Goal: Transaction & Acquisition: Purchase product/service

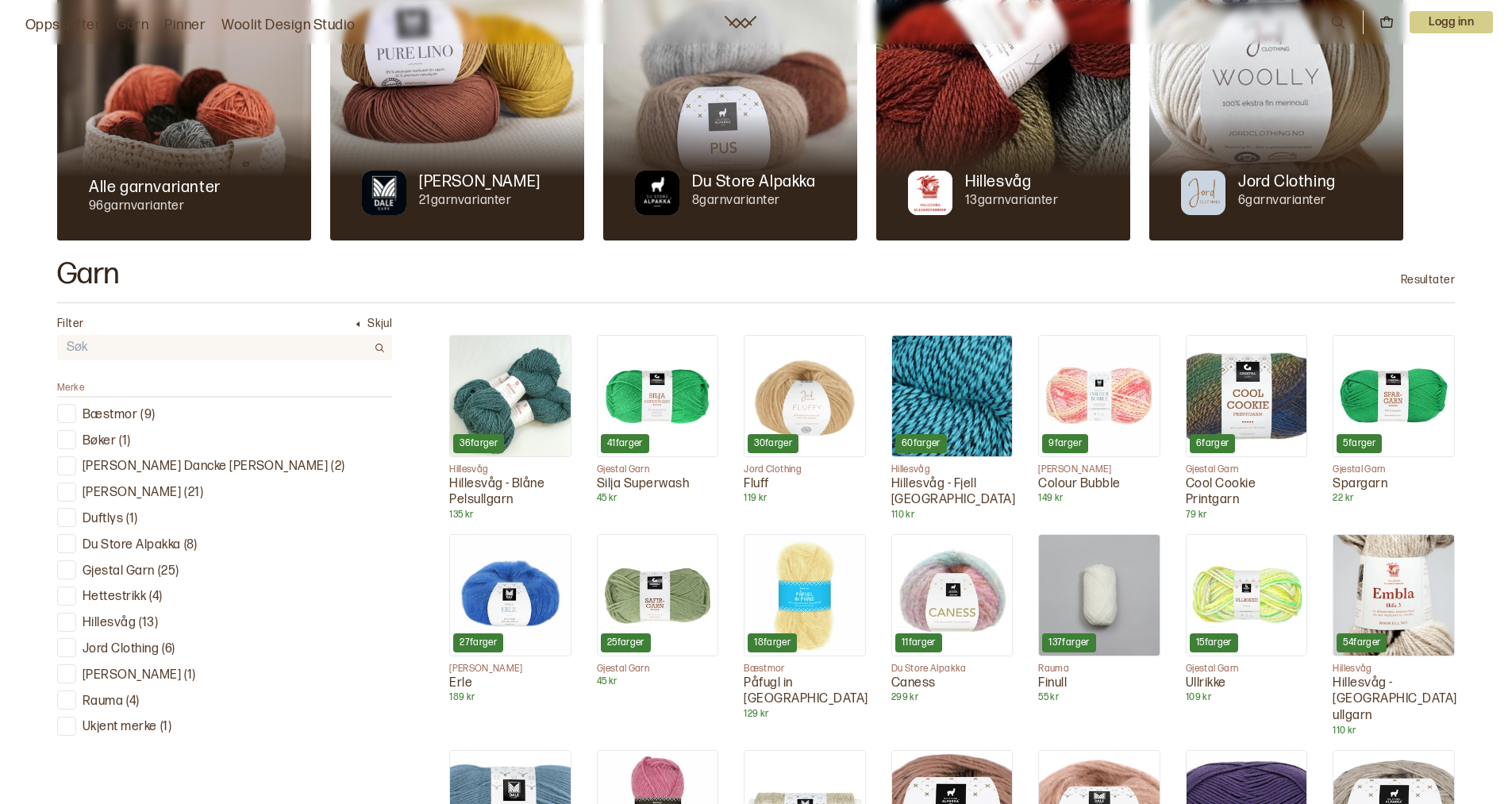
scroll to position [238, 0]
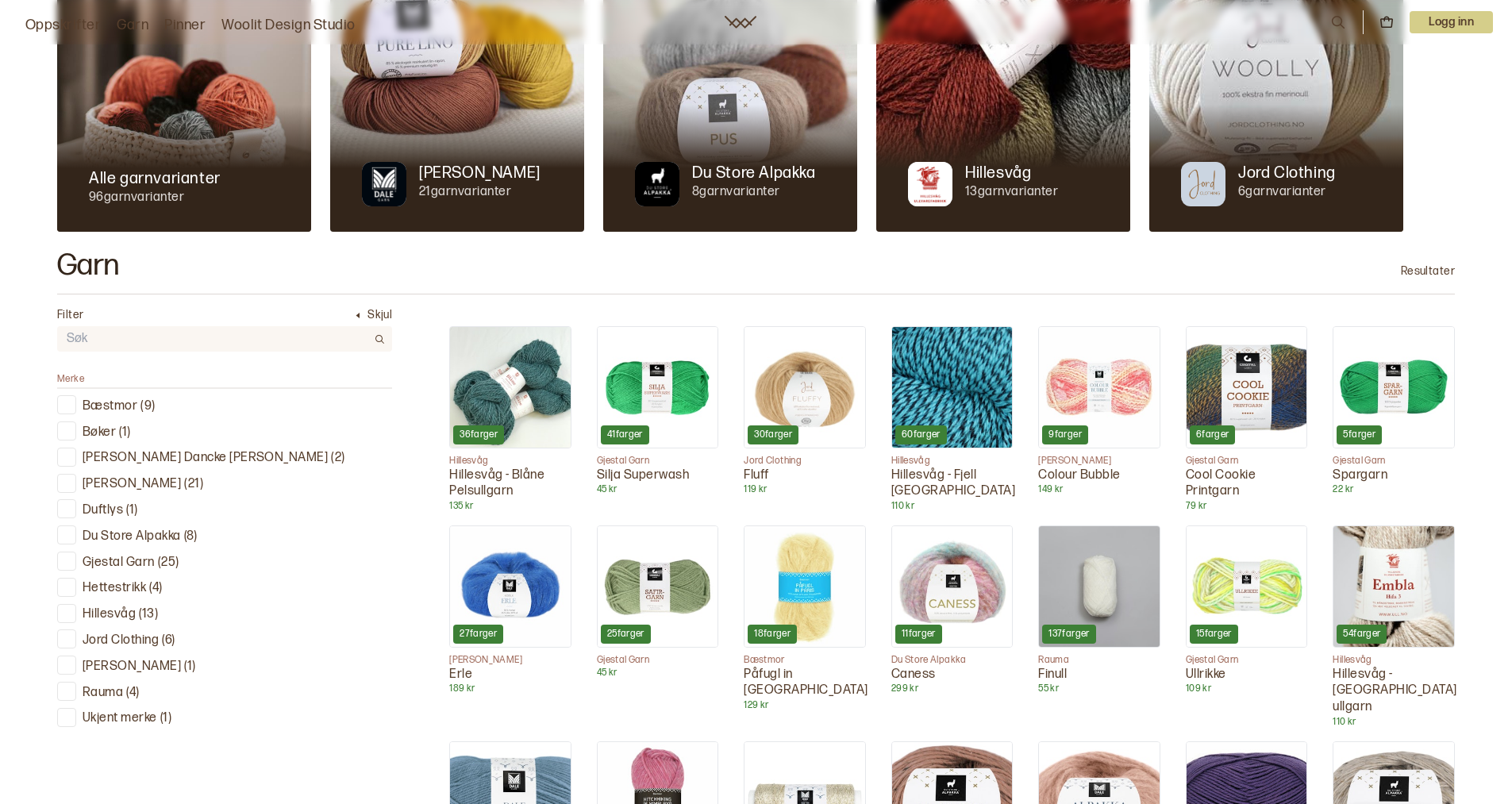
click at [116, 711] on p "Ukjent merke" at bounding box center [120, 719] width 75 height 17
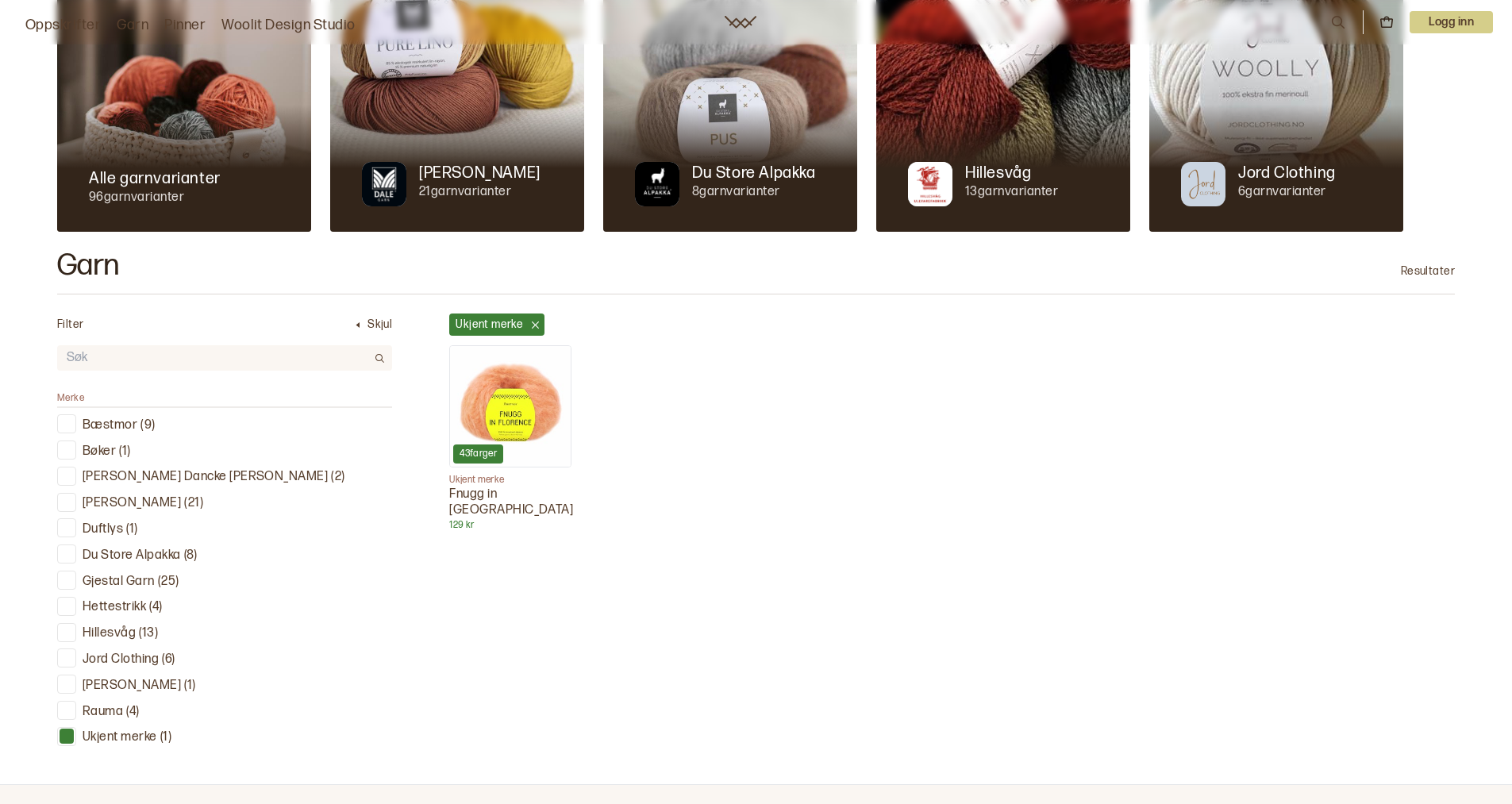
click at [497, 405] on img at bounding box center [511, 407] width 121 height 121
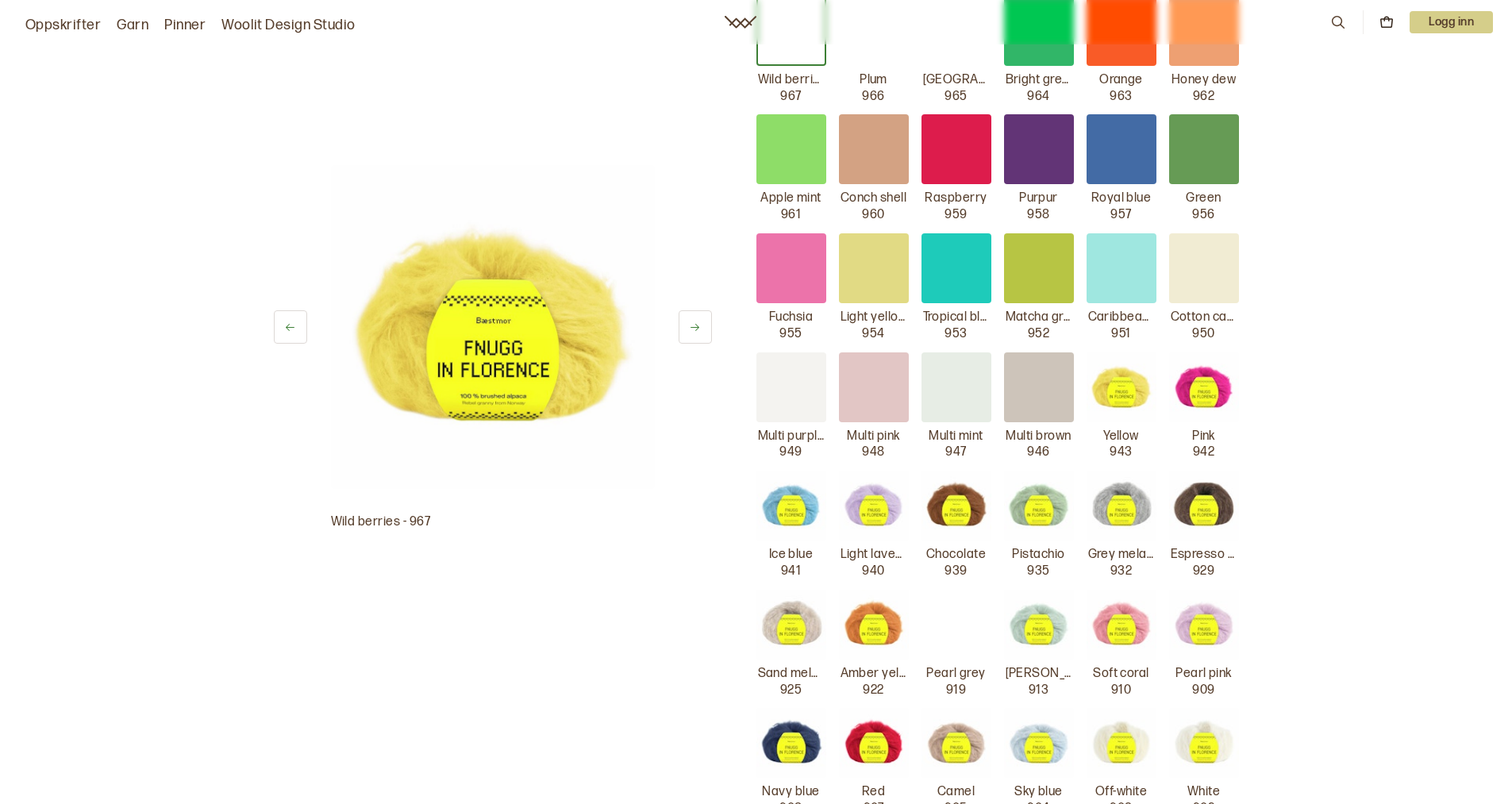
scroll to position [158, 0]
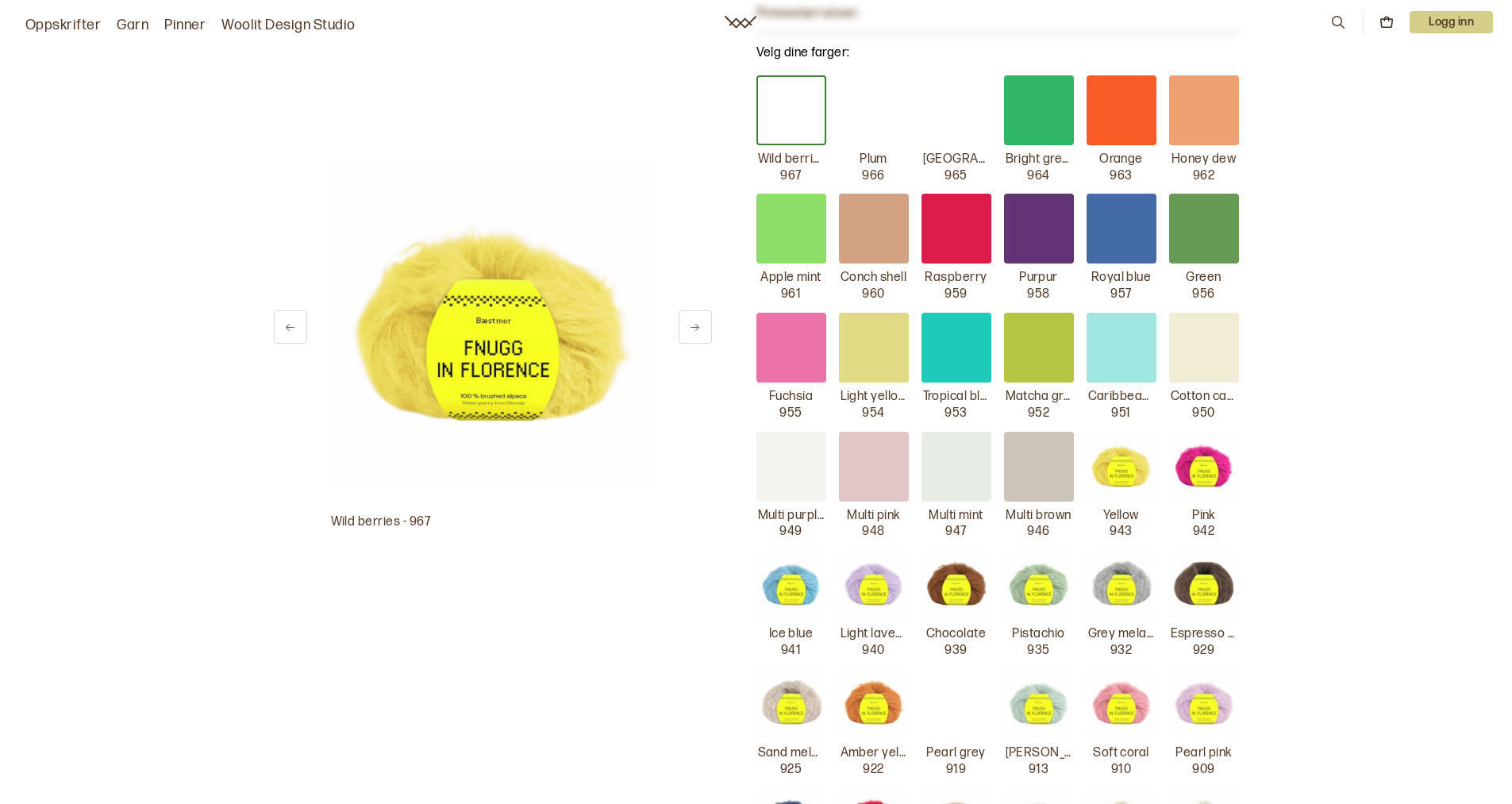
click at [948, 163] on p "Bordeaux" at bounding box center [957, 160] width 67 height 17
click at [952, 110] on div at bounding box center [956, 110] width 70 height 70
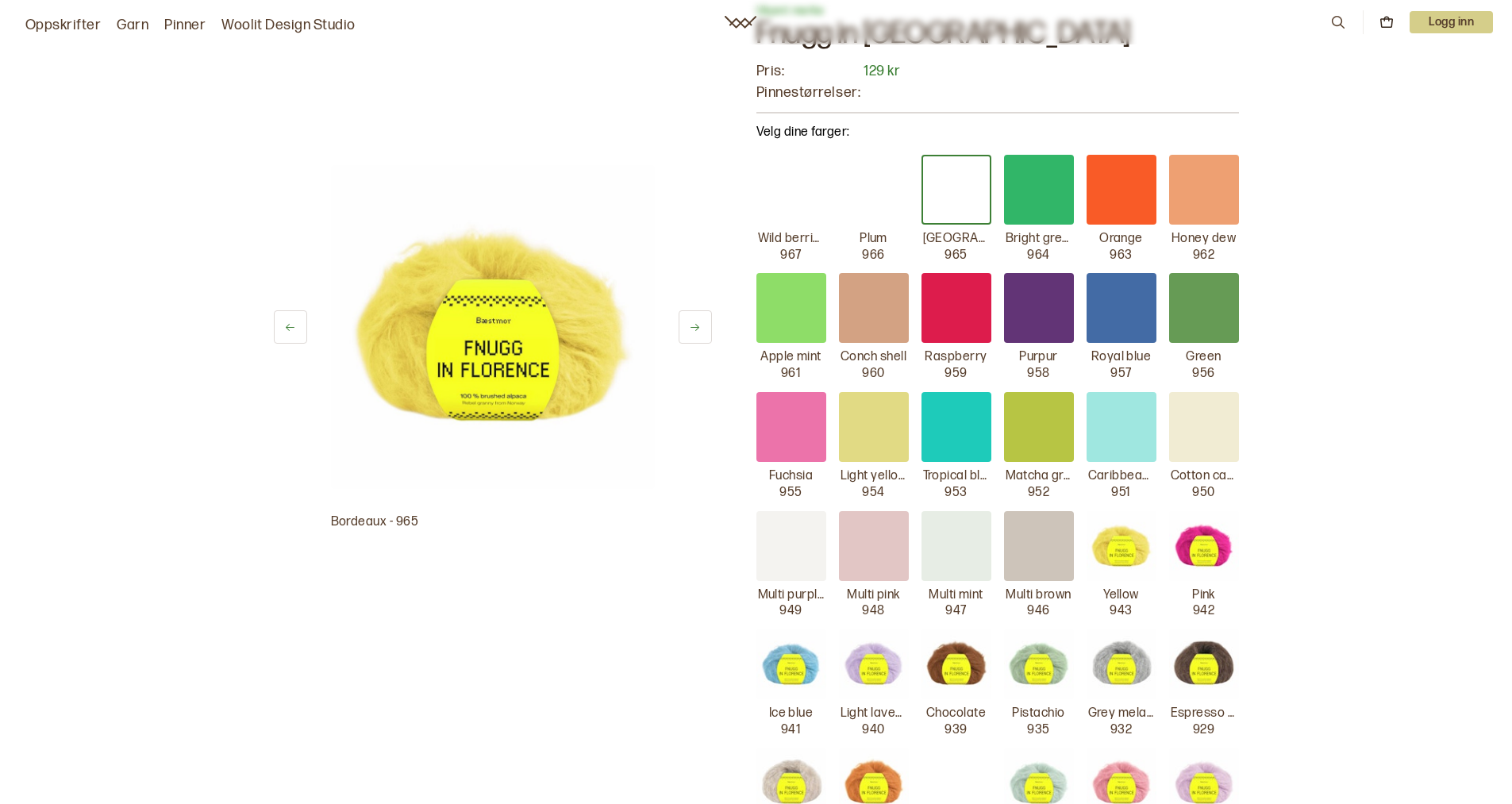
click at [1445, 26] on p "Logg inn" at bounding box center [1451, 22] width 83 height 22
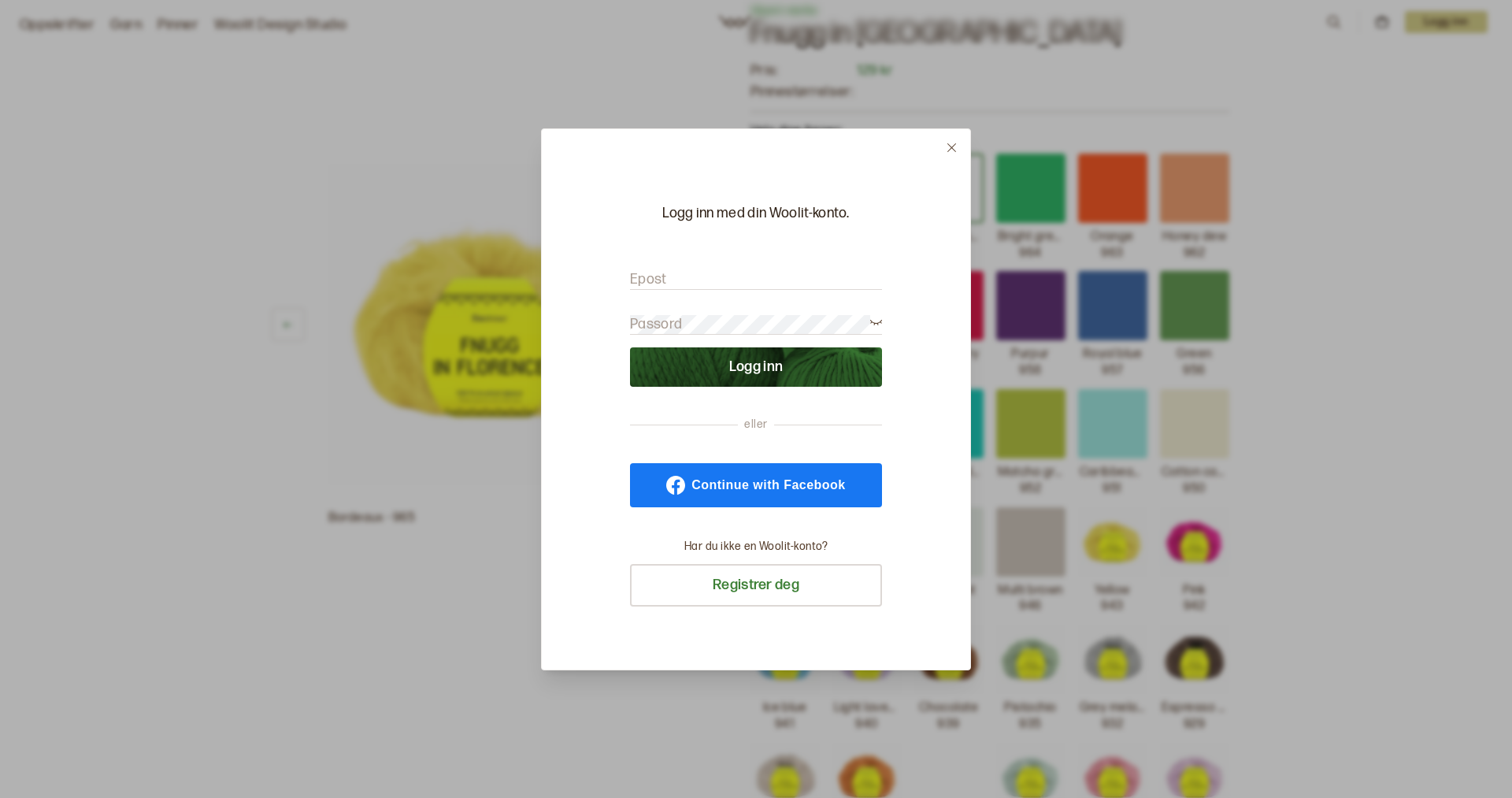
type input "[EMAIL_ADDRESS][DOMAIN_NAME]"
click at [786, 365] on button "Logg inn" at bounding box center [756, 367] width 252 height 40
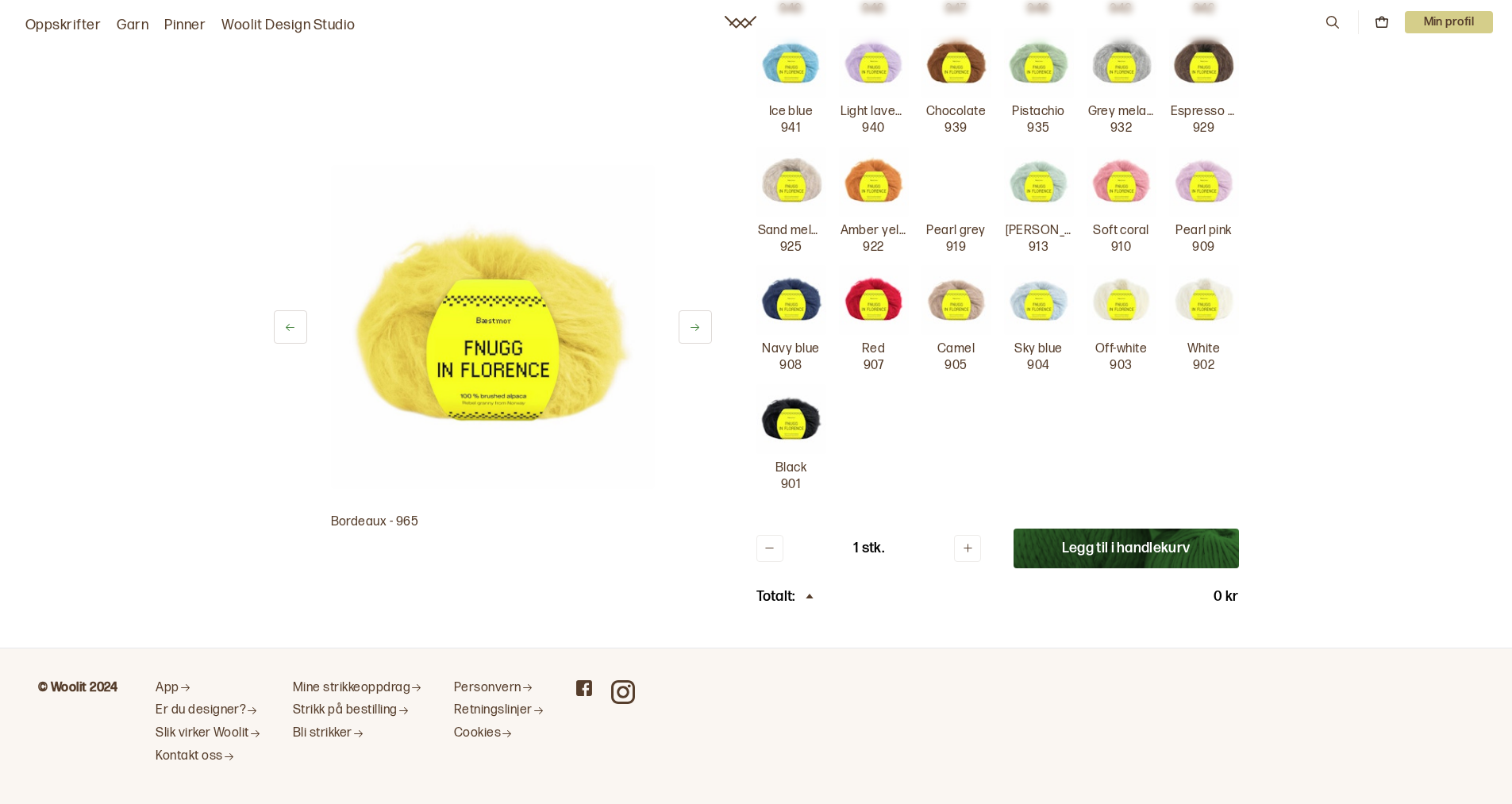
scroll to position [712, 0]
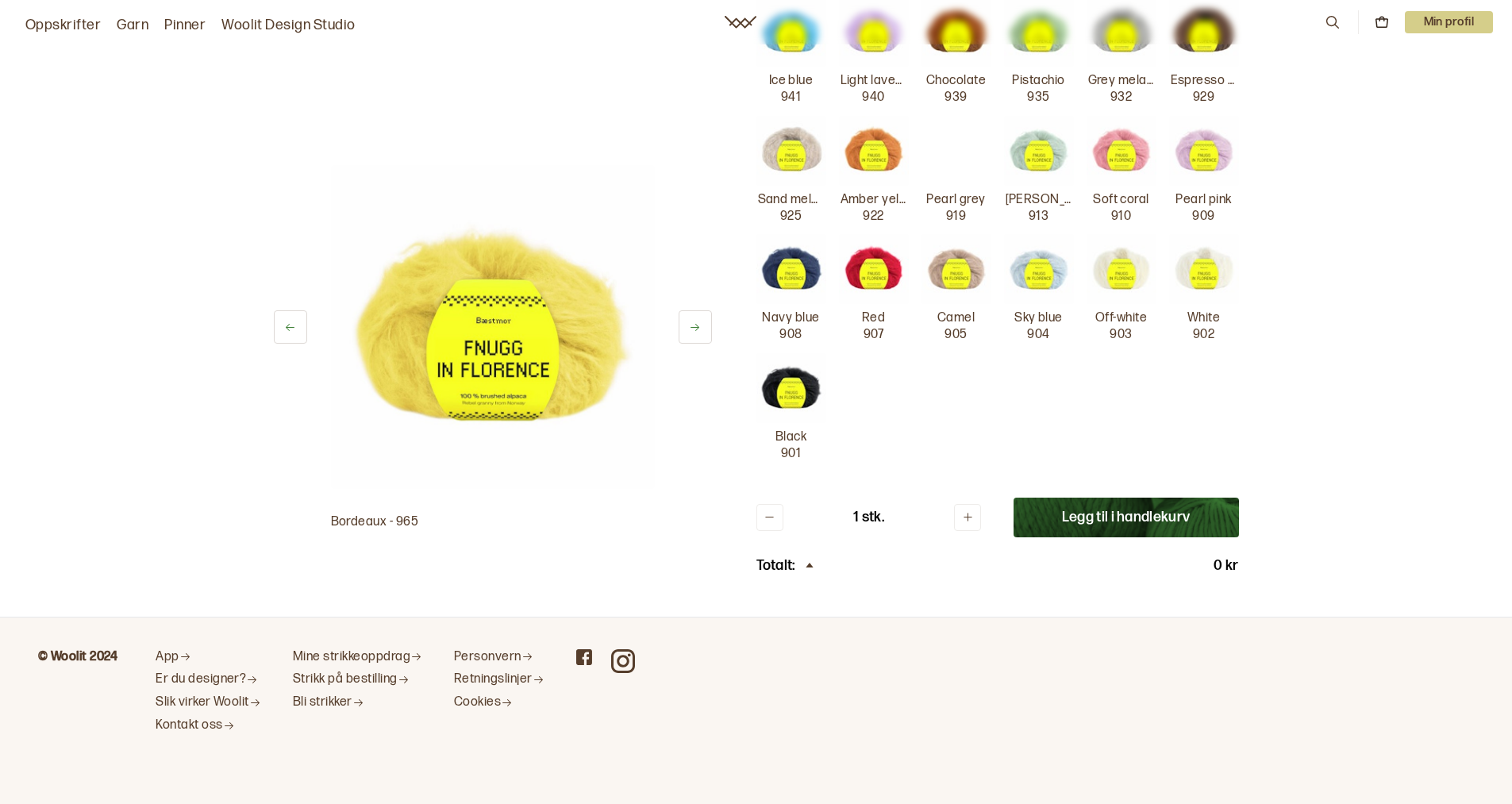
click at [1101, 517] on button "Legg til i handlekurv" at bounding box center [1126, 517] width 225 height 40
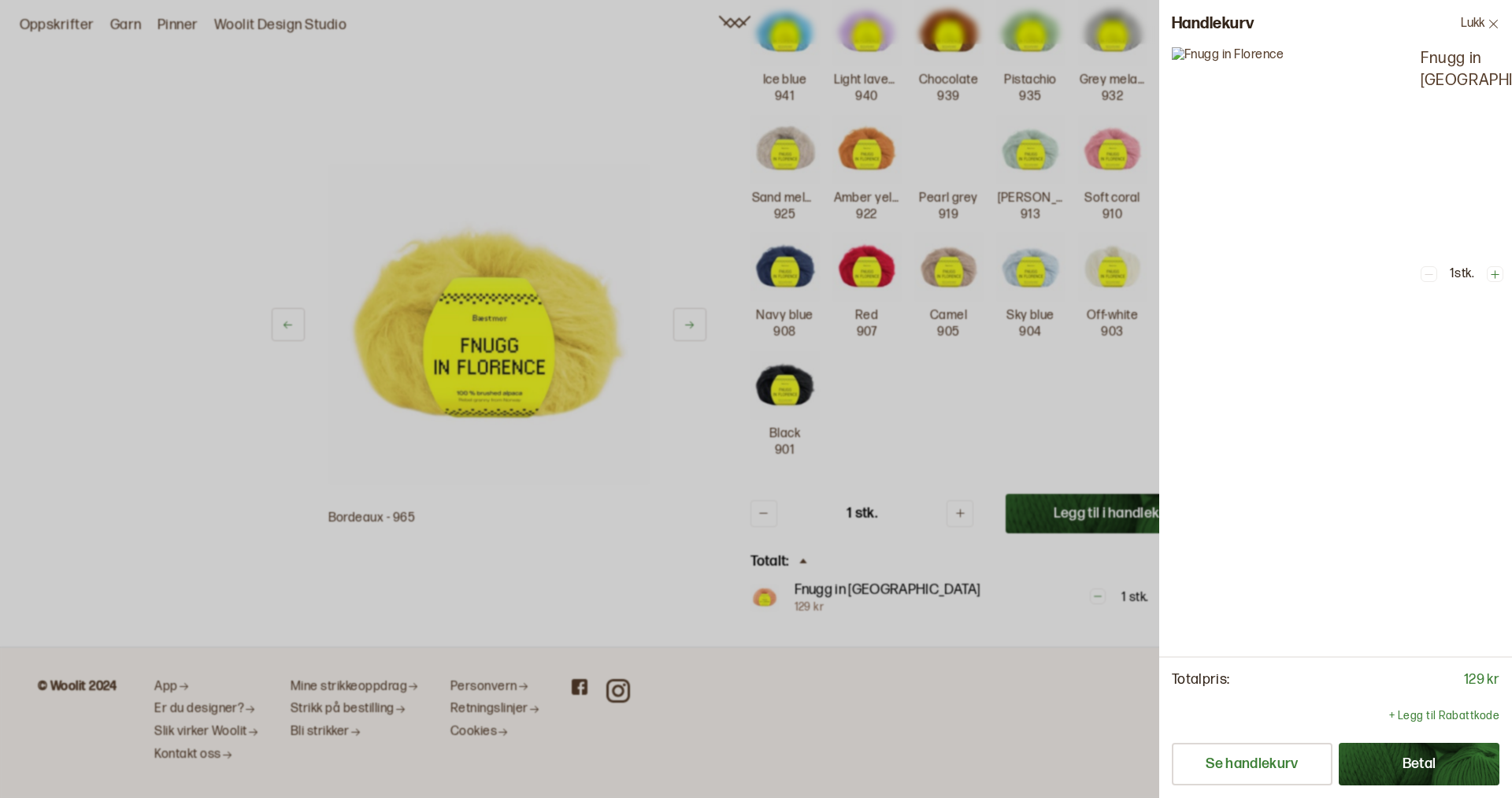
click at [892, 399] on div at bounding box center [756, 399] width 1512 height 798
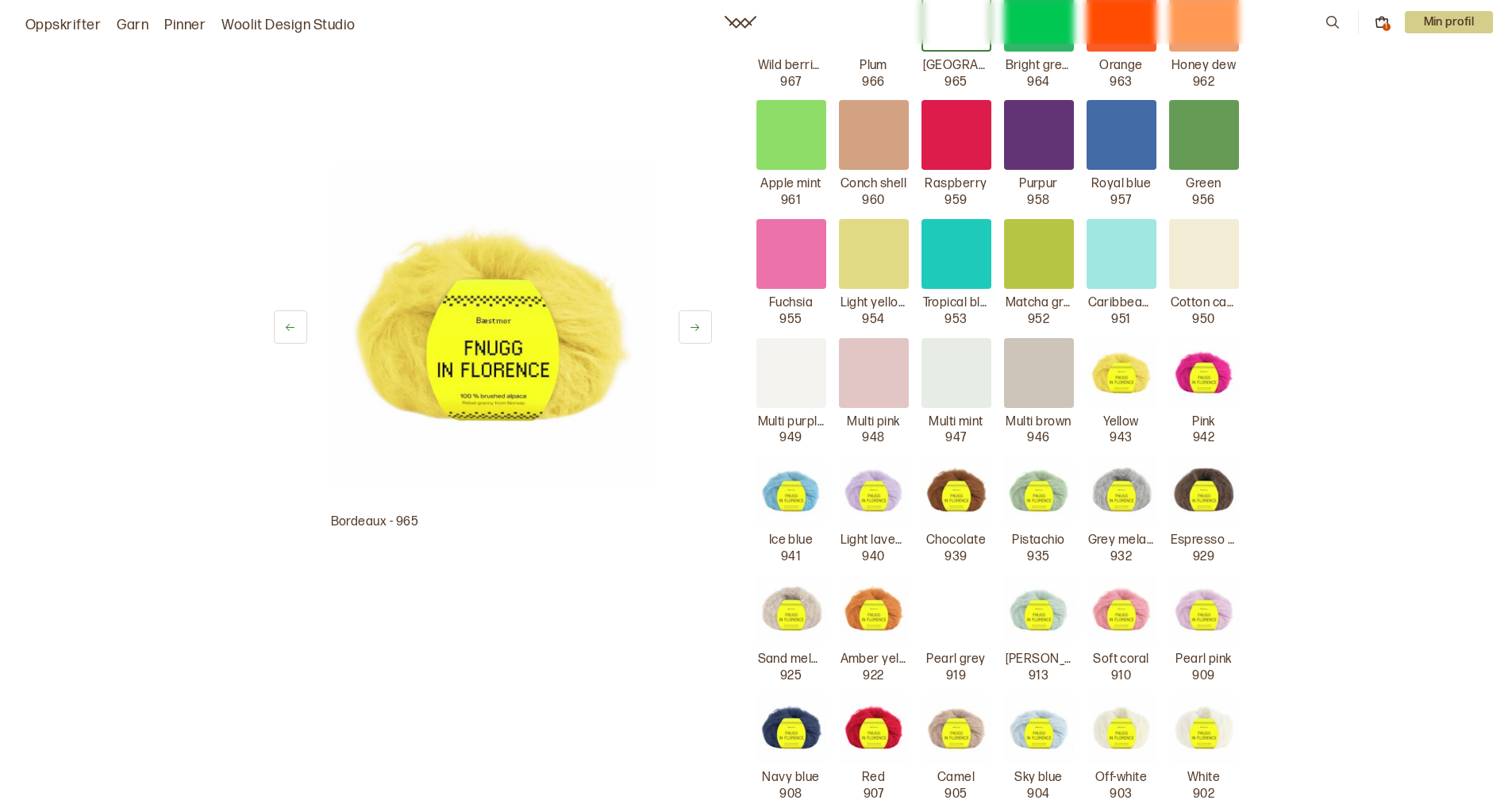
scroll to position [236, 0]
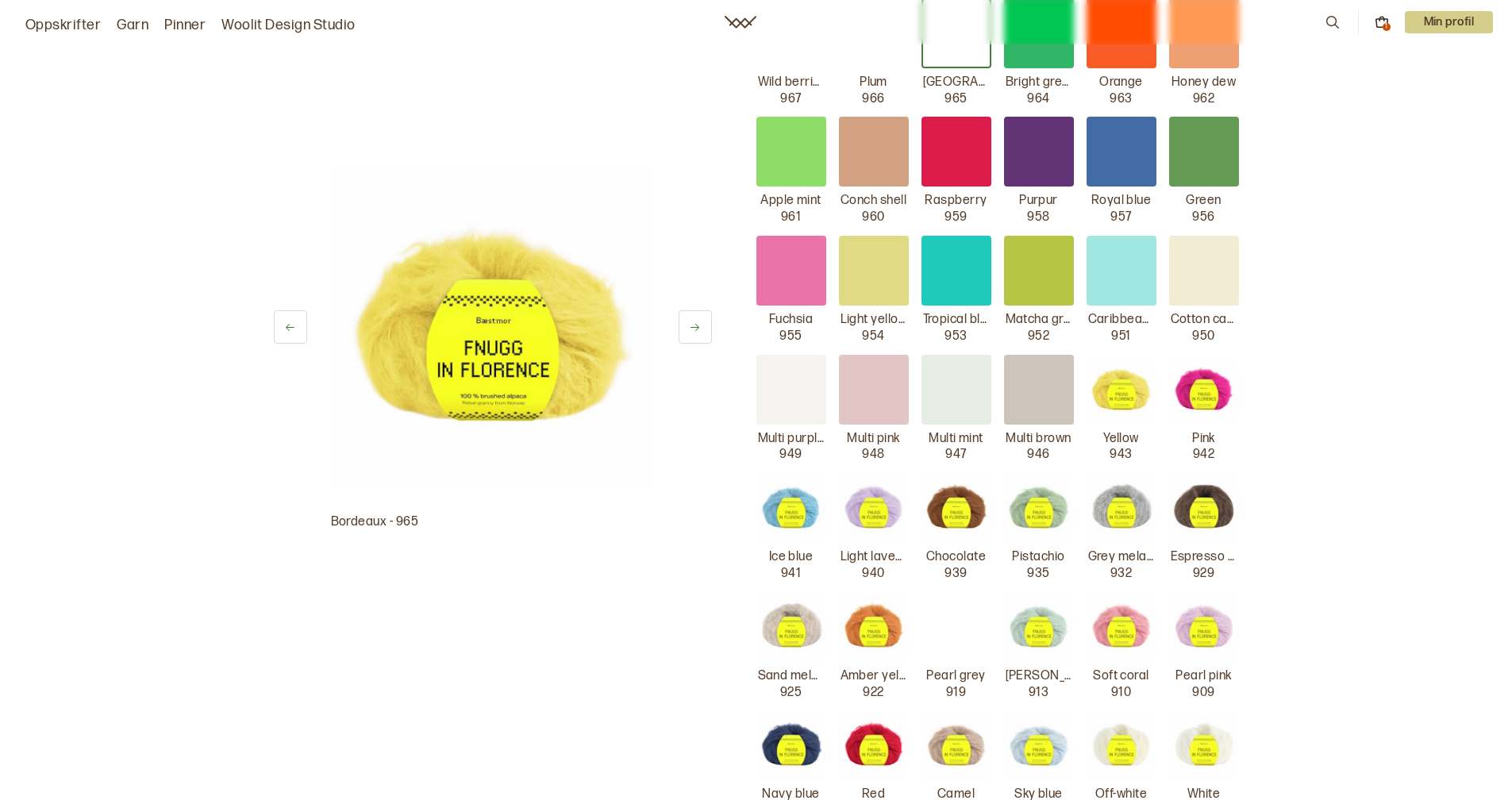
click at [1210, 42] on nav "Oppskrifter Garn Pinner Woolit Design Studio 1 Min profil" at bounding box center [756, 22] width 1512 height 45
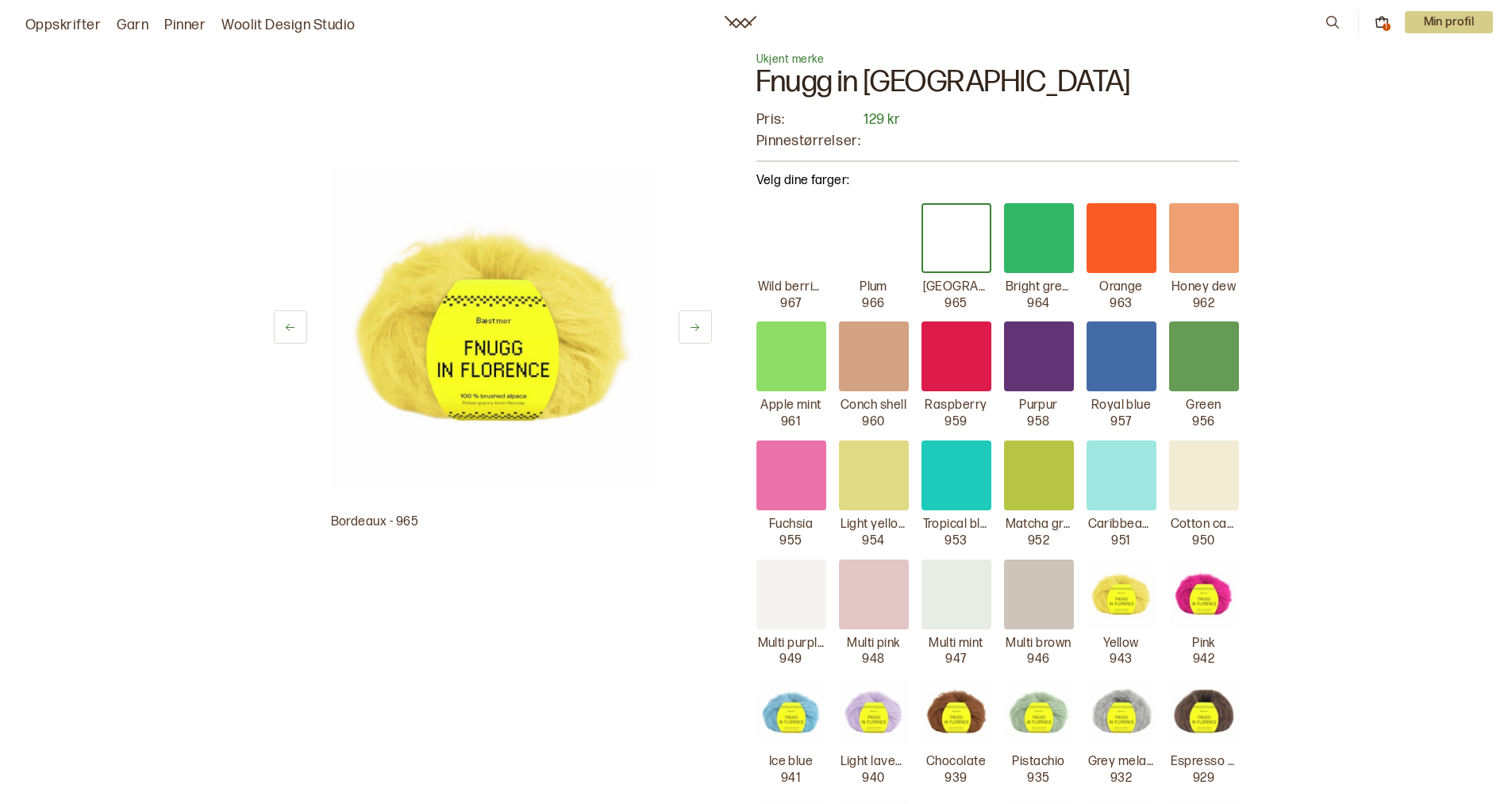
scroll to position [0, 0]
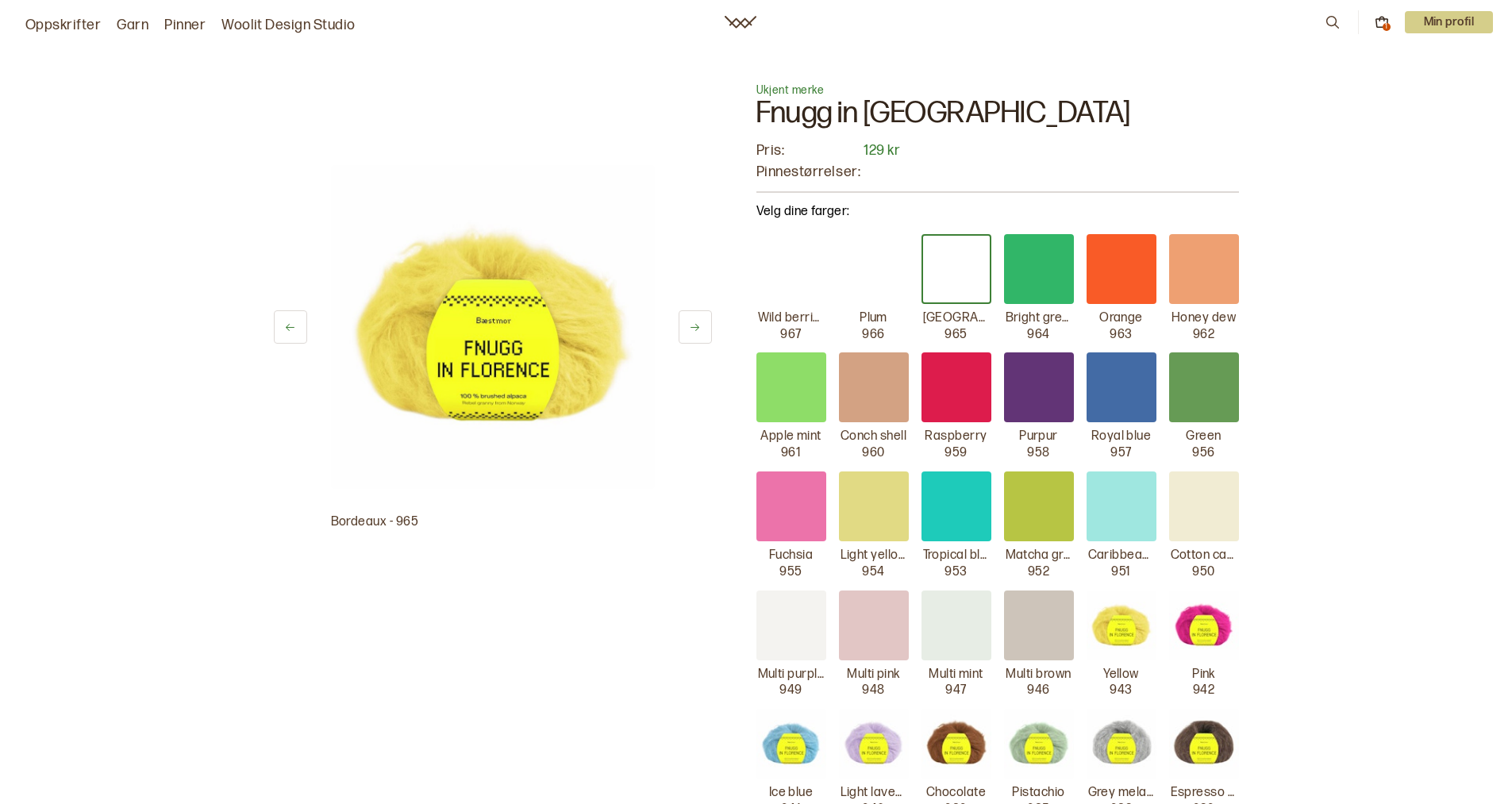
click at [1208, 263] on div at bounding box center [1204, 268] width 70 height 70
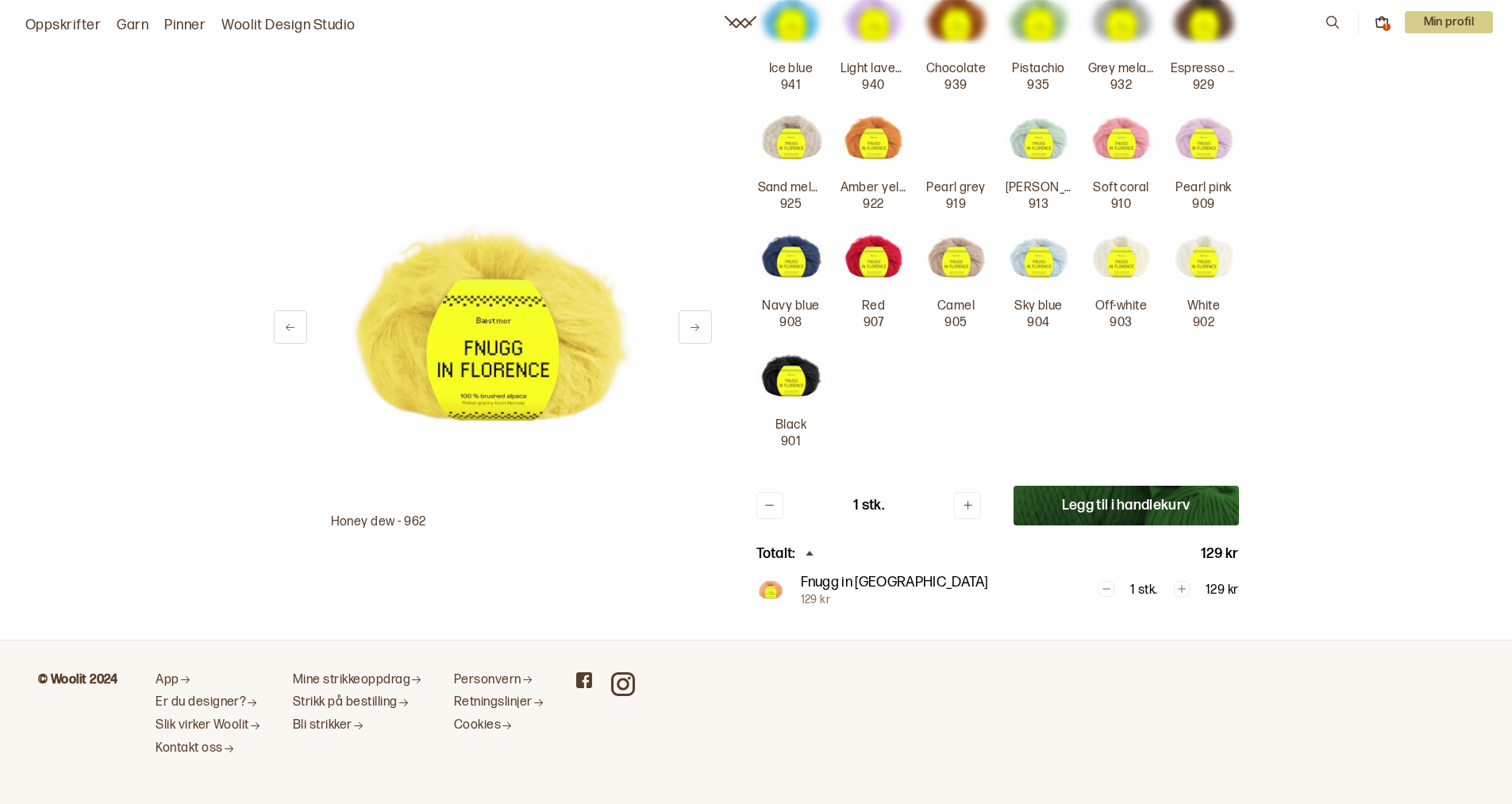
scroll to position [747, 0]
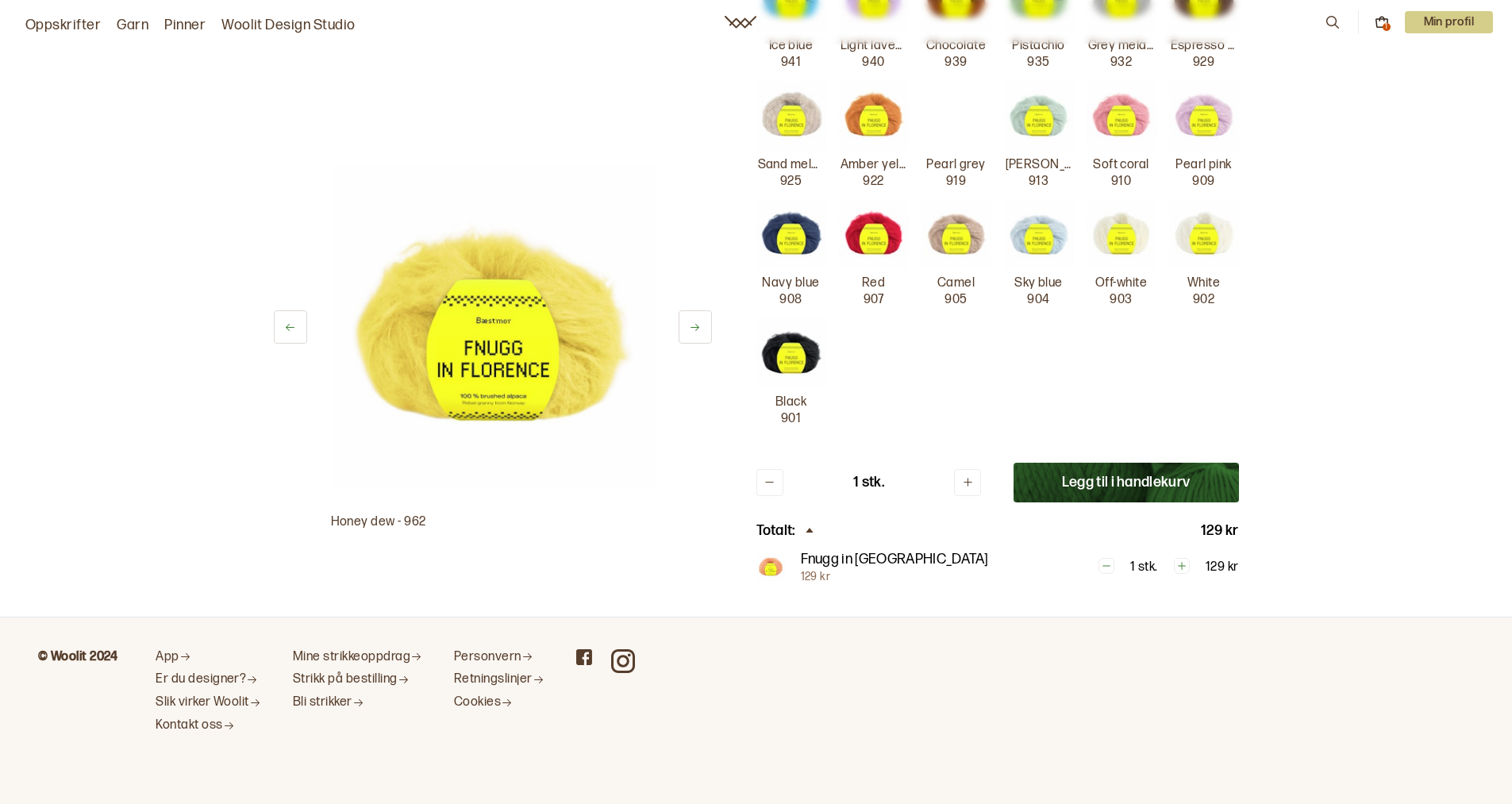
click at [1164, 483] on button "Legg til i handlekurv" at bounding box center [1126, 483] width 225 height 40
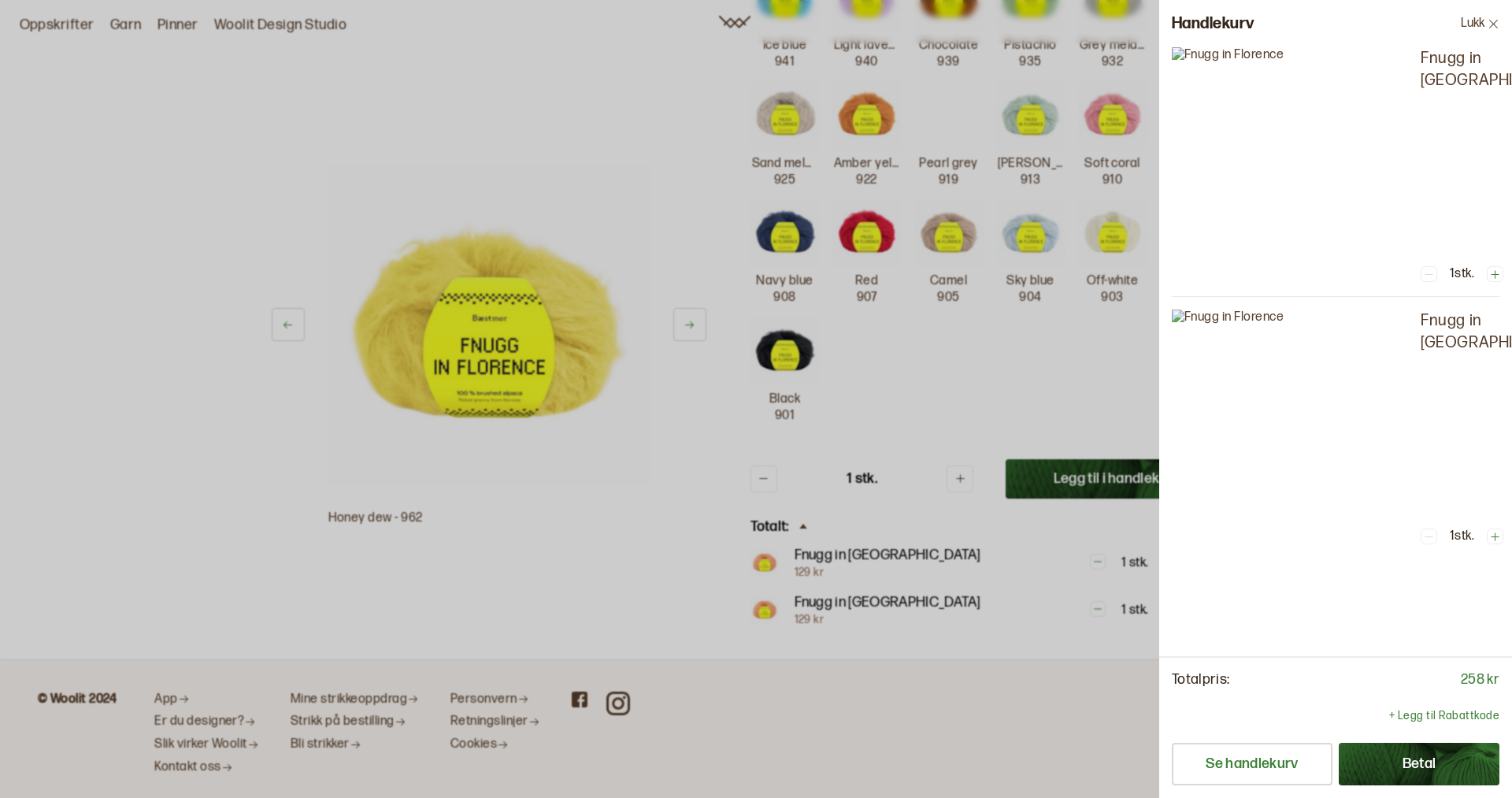
click at [1112, 473] on div at bounding box center [756, 399] width 1512 height 798
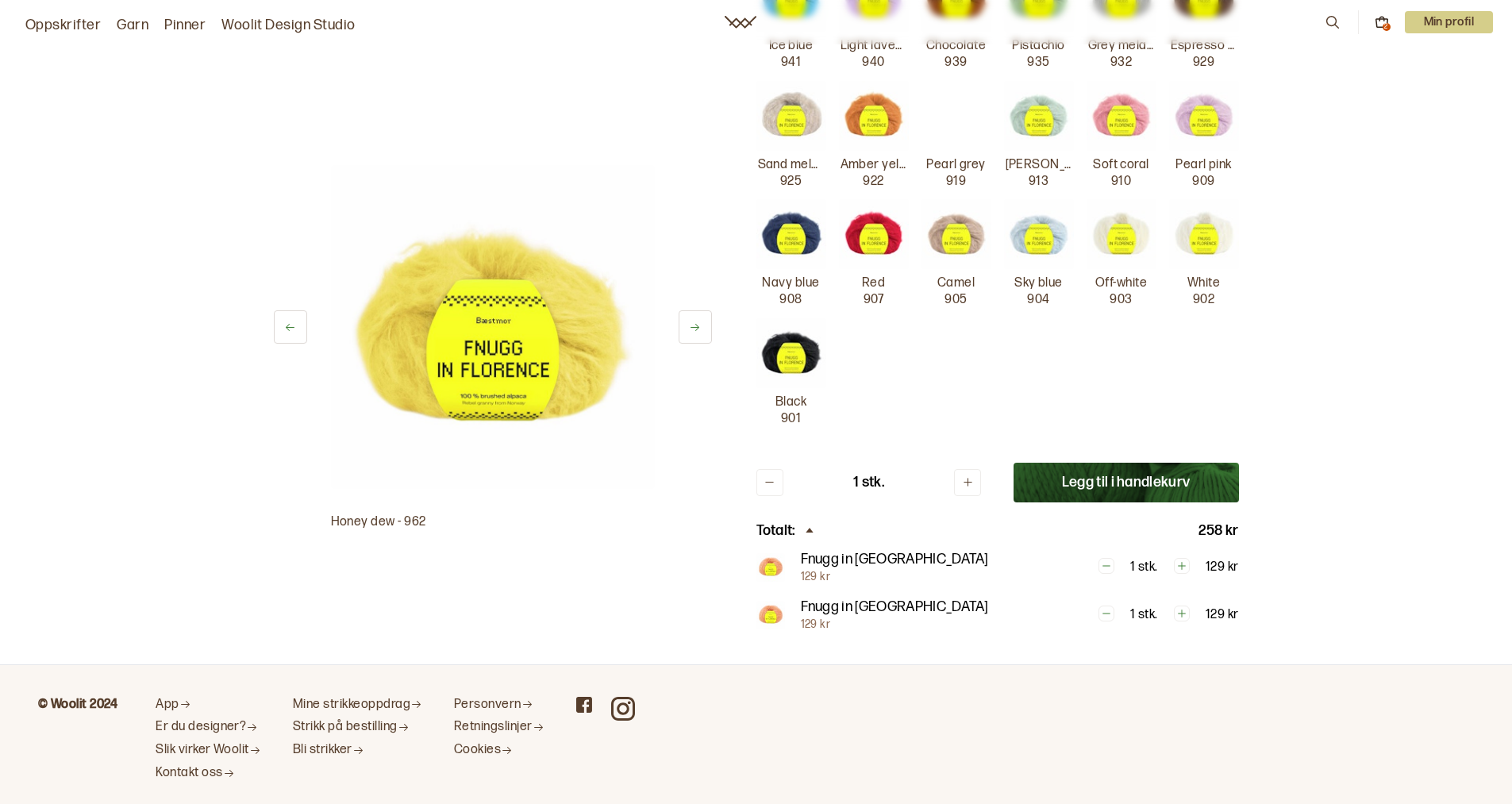
click at [1121, 477] on button "Legg til i handlekurv" at bounding box center [1126, 483] width 225 height 40
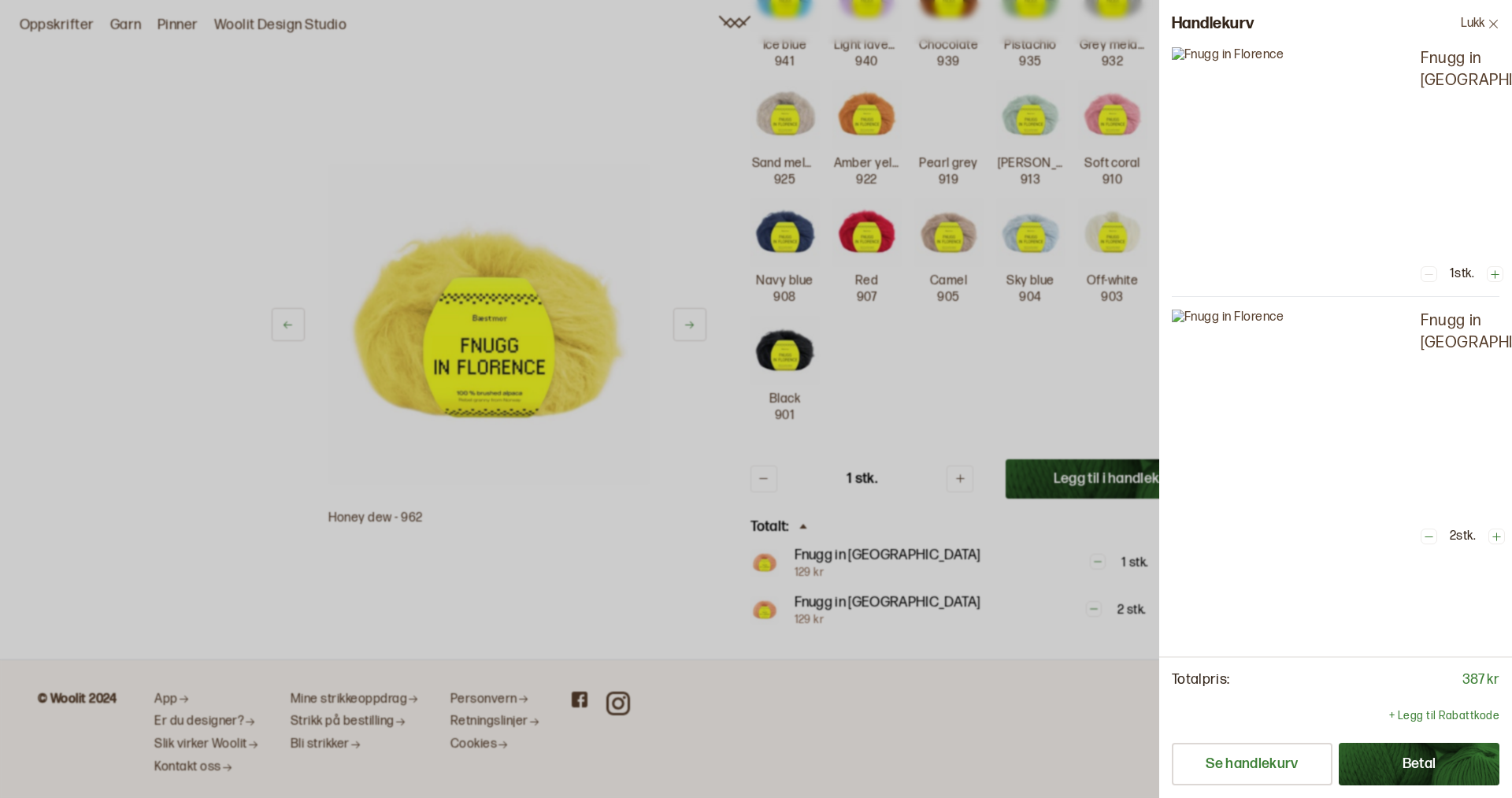
click at [982, 421] on div at bounding box center [756, 399] width 1512 height 798
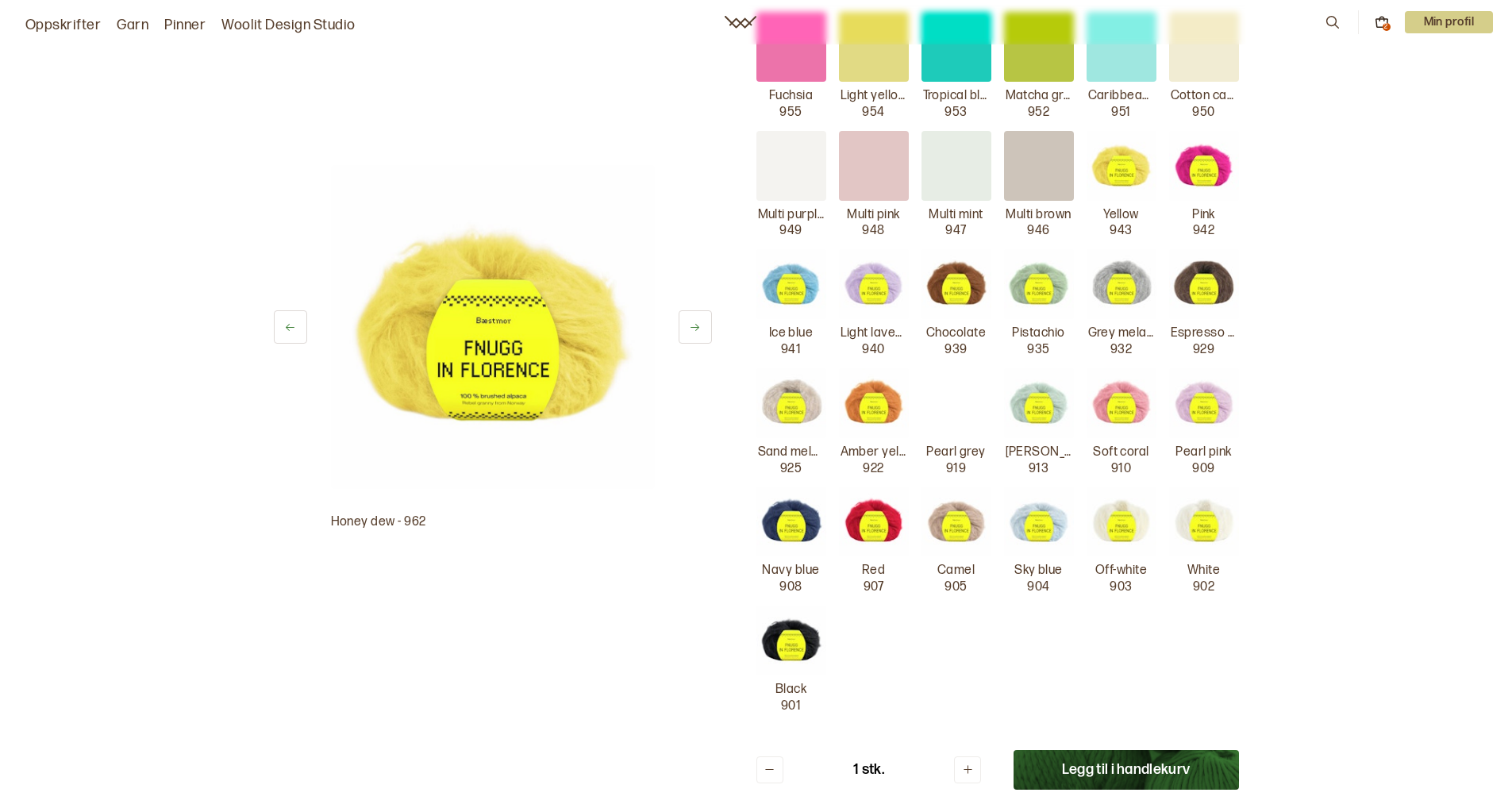
scroll to position [476, 0]
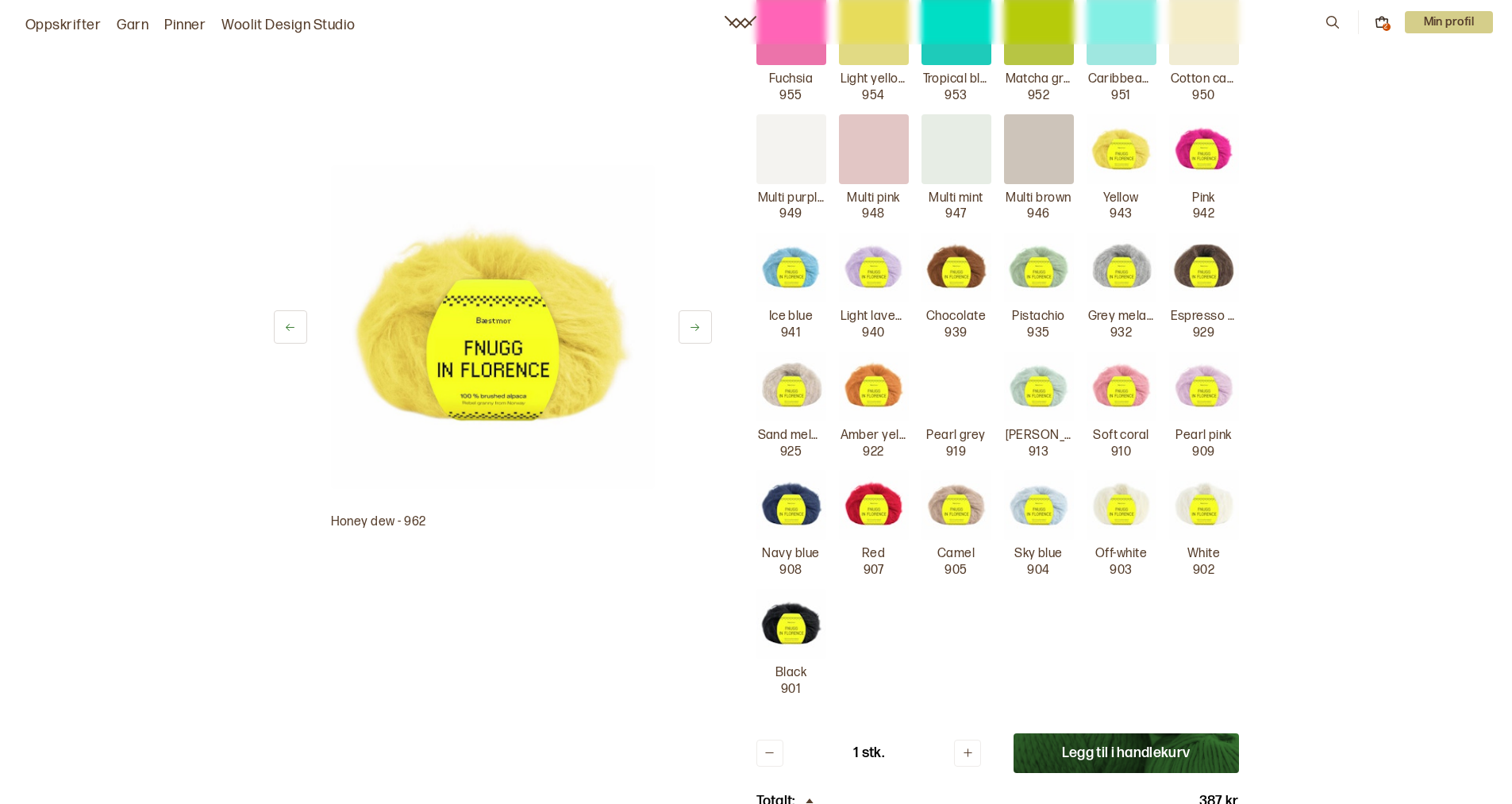
click at [1205, 507] on img at bounding box center [1204, 504] width 70 height 70
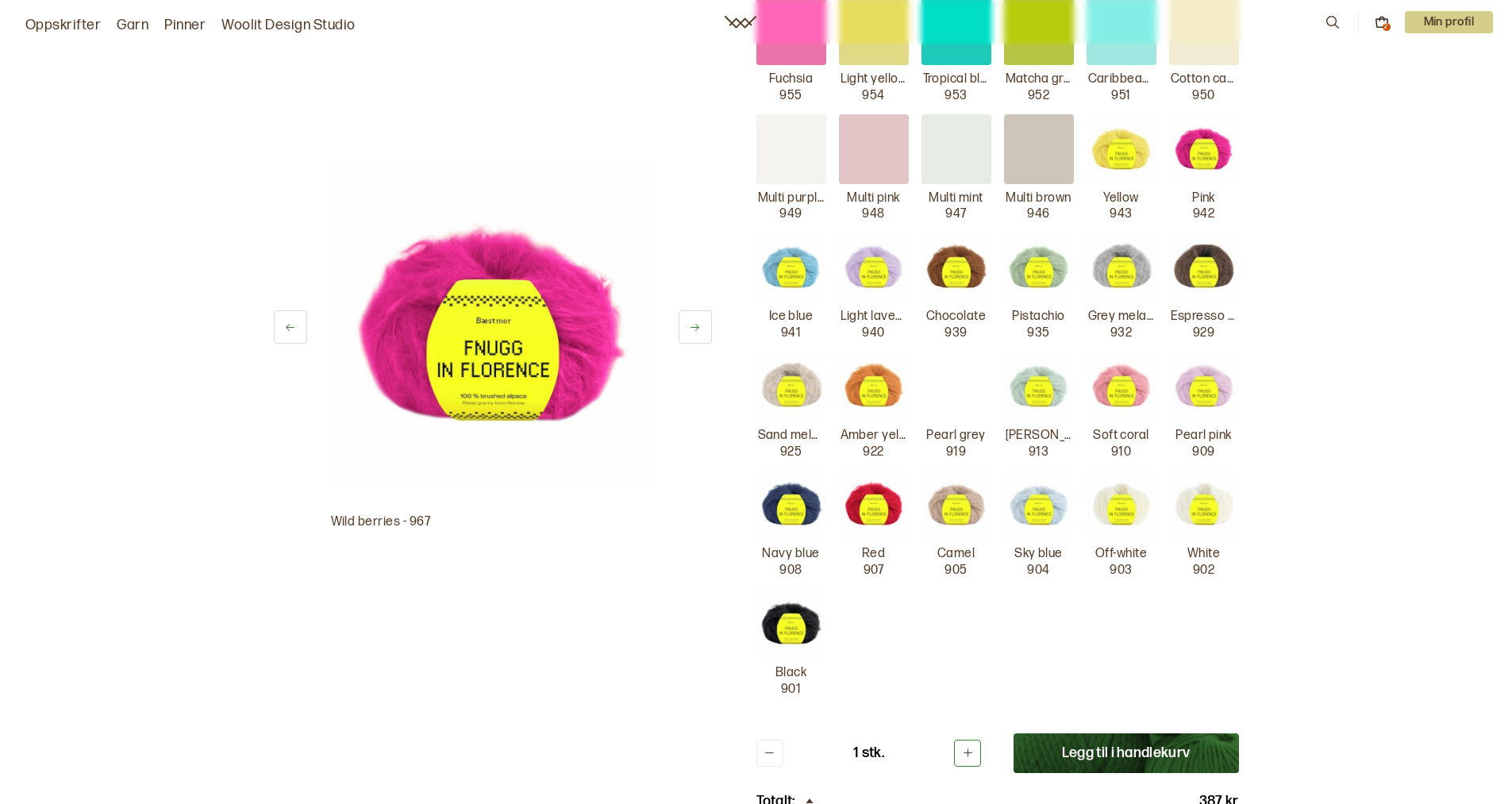
click at [966, 755] on icon at bounding box center [968, 753] width 12 height 12
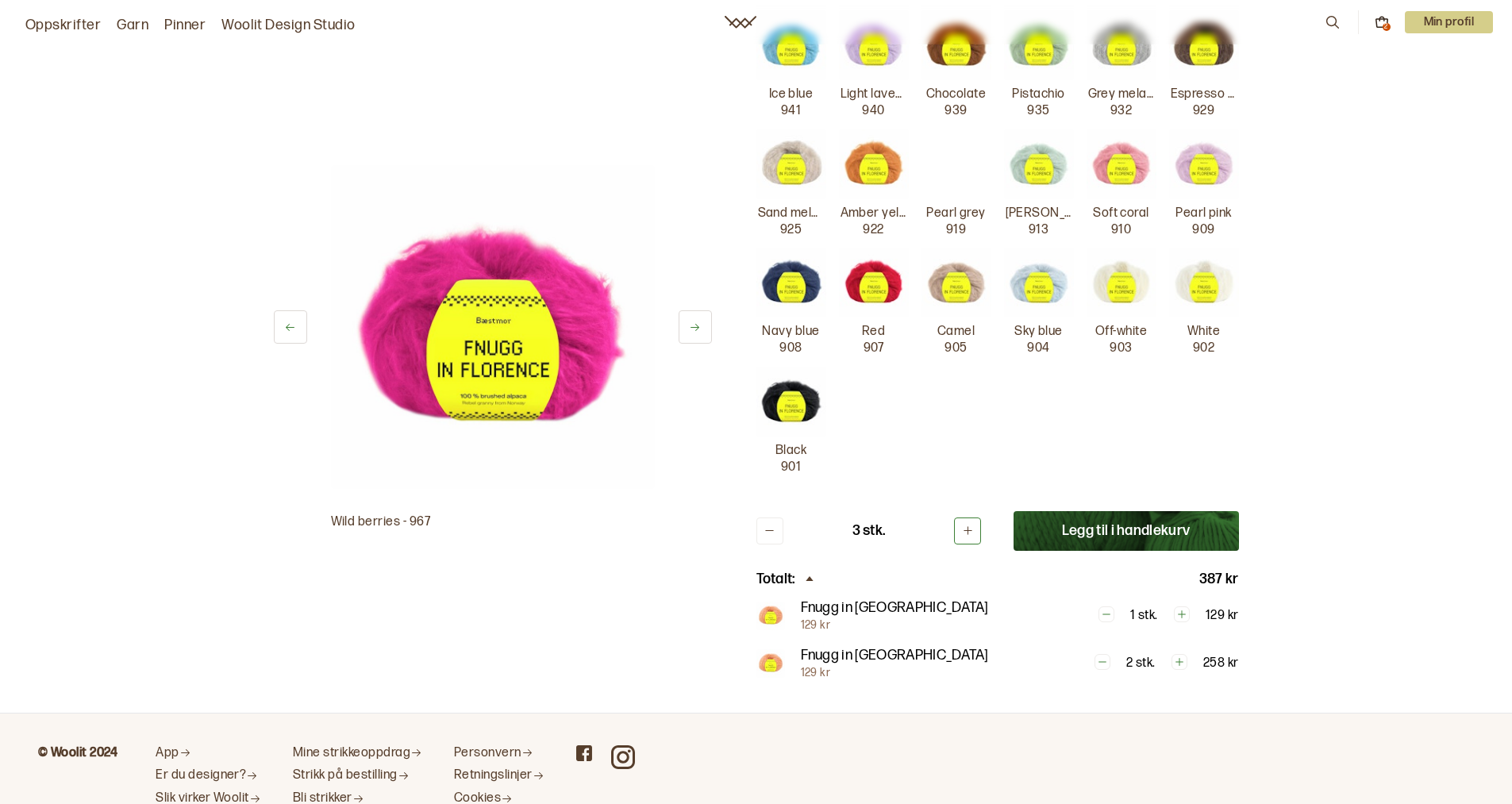
scroll to position [715, 0]
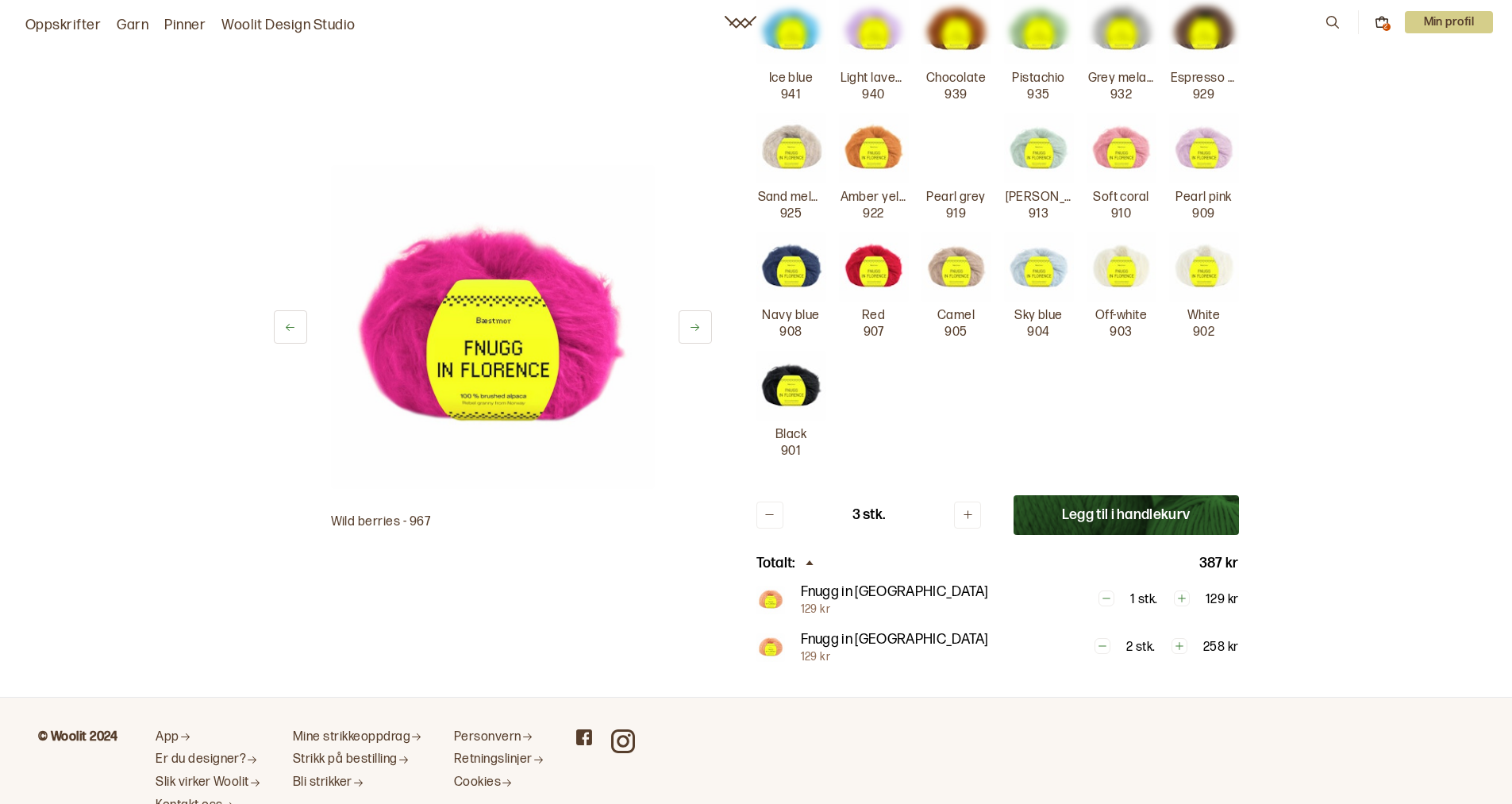
click at [1111, 516] on button "Legg til i handlekurv" at bounding box center [1126, 515] width 225 height 40
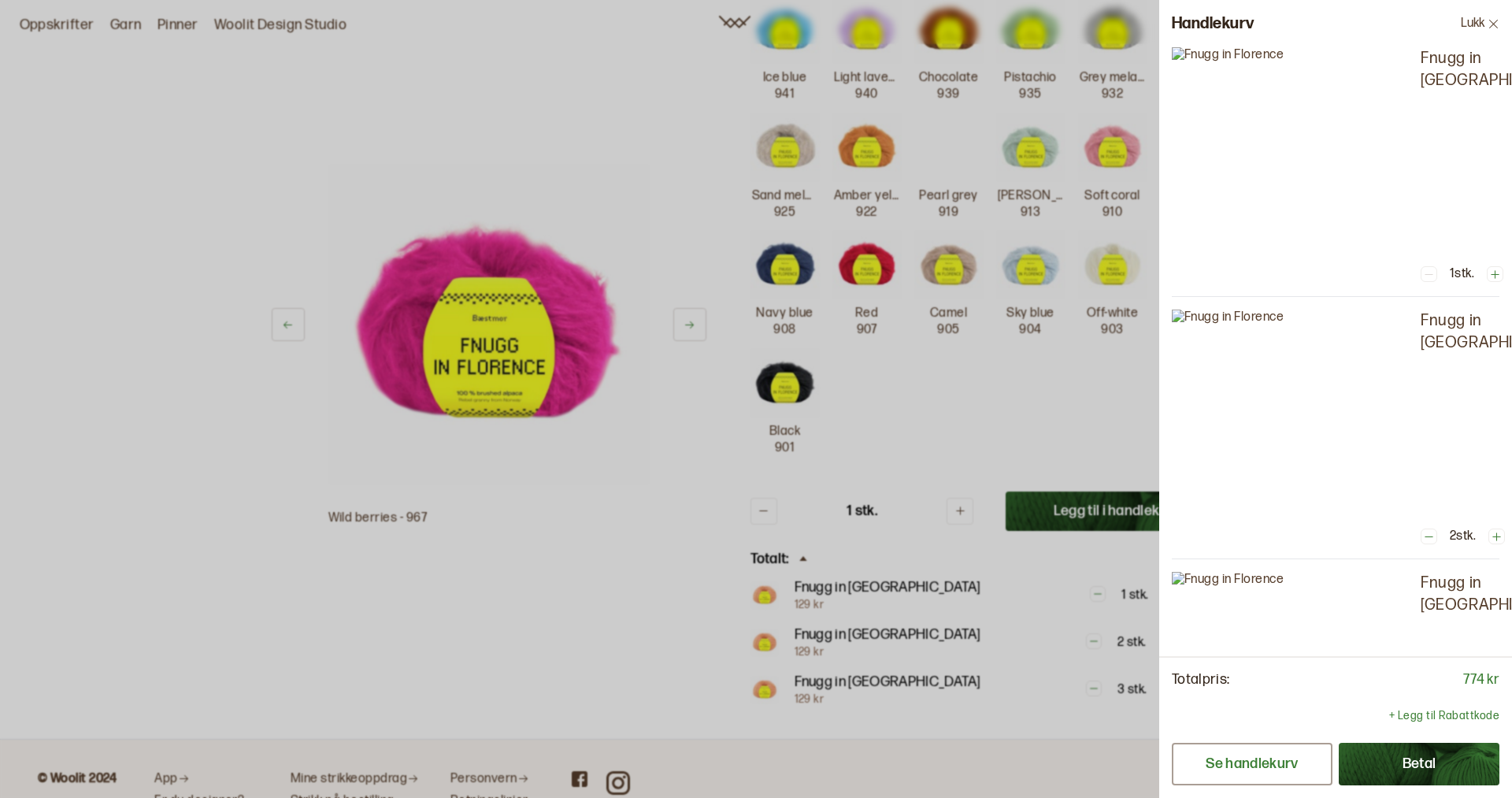
click at [1240, 759] on button "Se handlekurv" at bounding box center [1252, 764] width 161 height 43
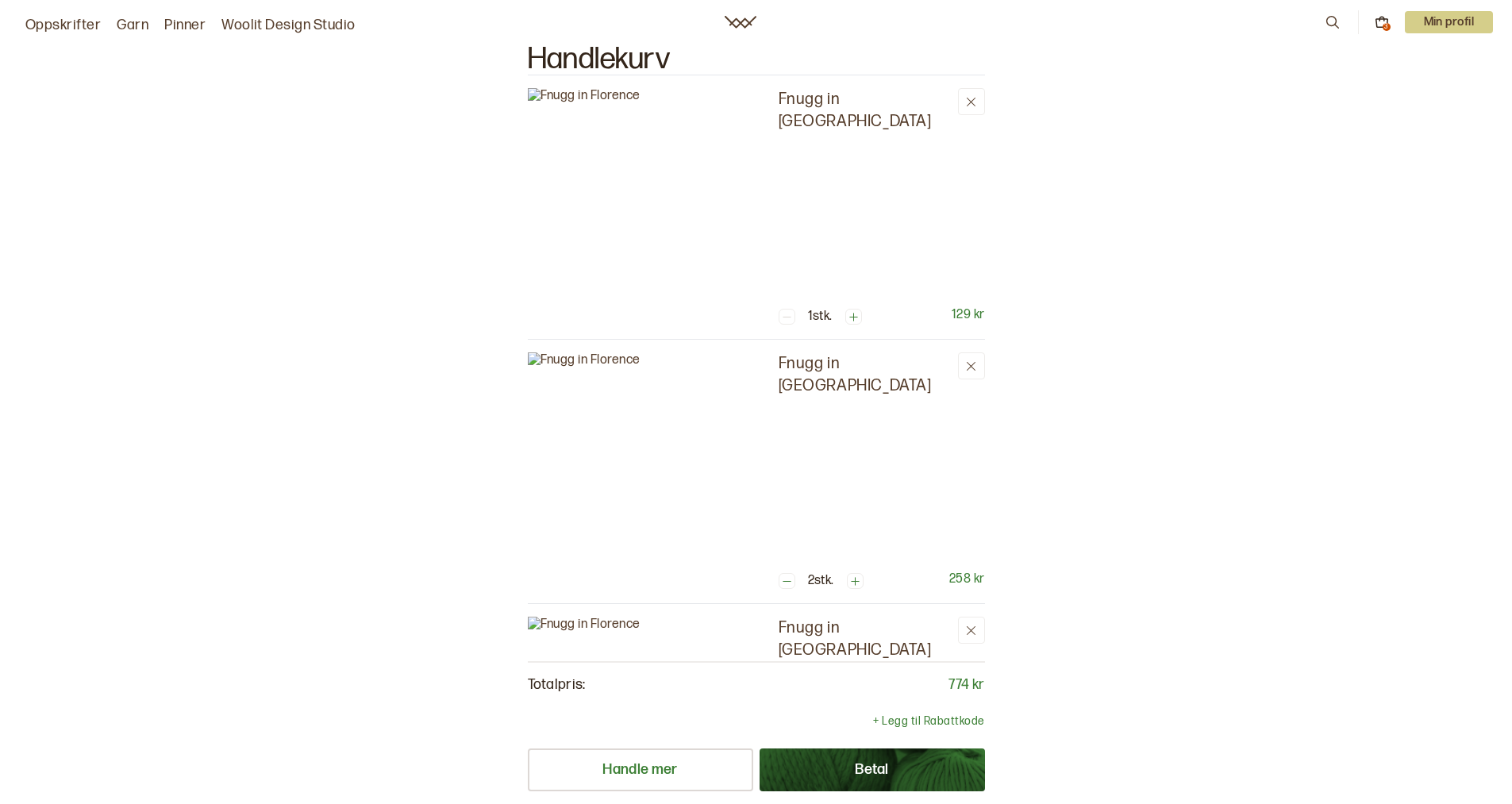
click at [851, 309] on button at bounding box center [853, 316] width 17 height 16
click at [853, 312] on icon at bounding box center [855, 317] width 12 height 12
click at [853, 312] on icon at bounding box center [856, 317] width 12 height 12
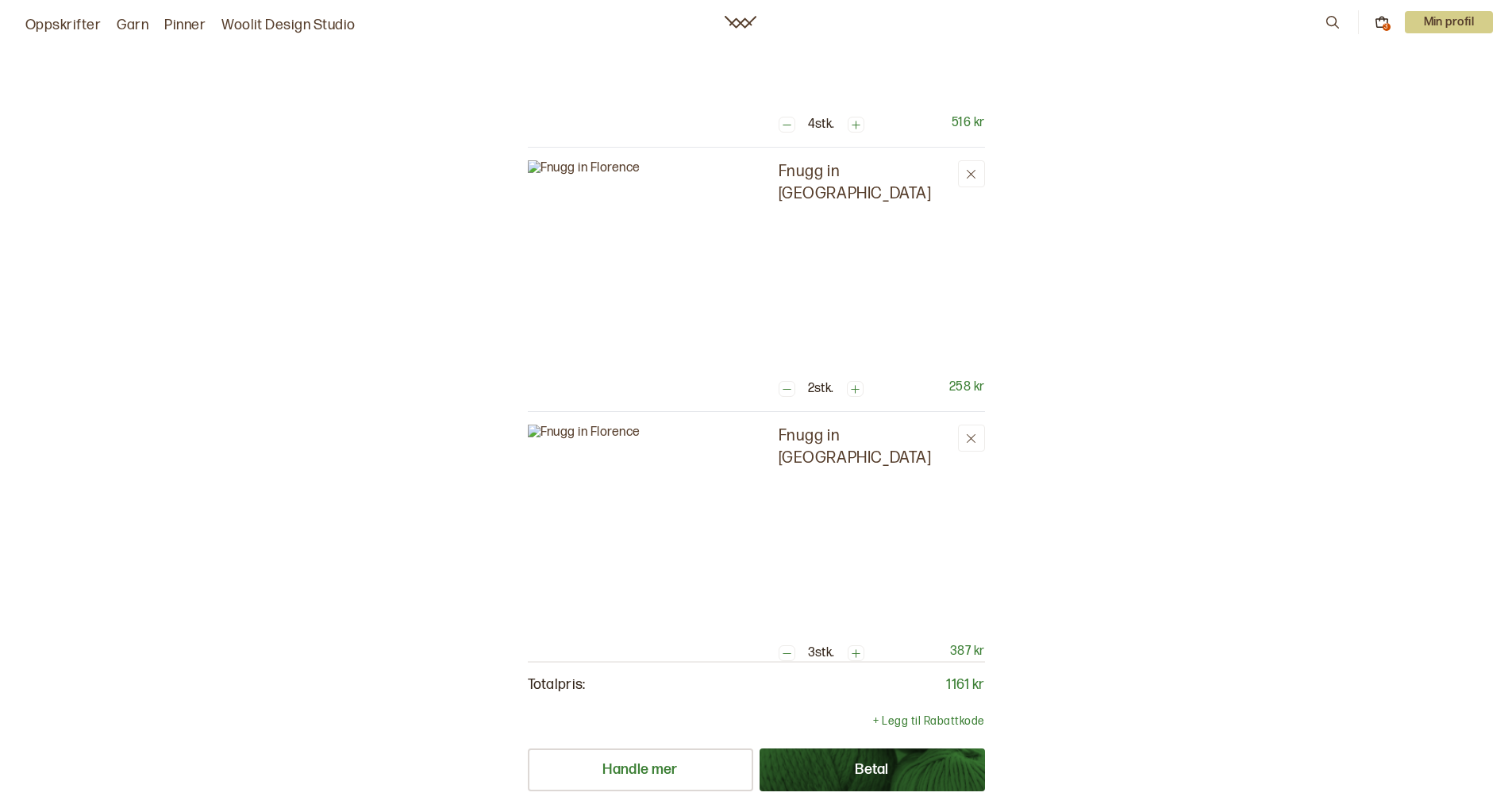
scroll to position [318, 0]
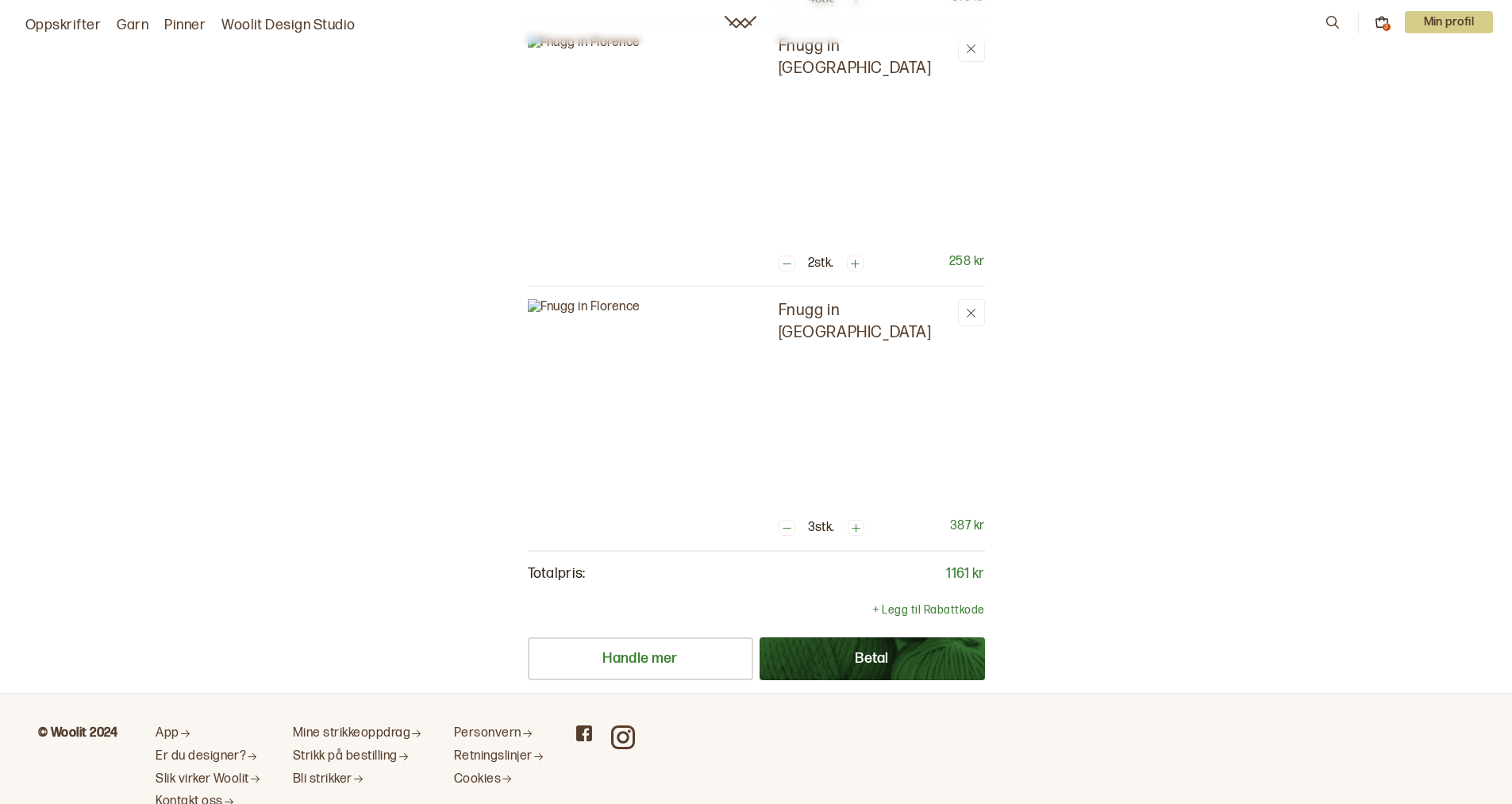
click at [859, 263] on icon at bounding box center [855, 264] width 12 height 12
click at [859, 263] on icon at bounding box center [855, 264] width 8 height 8
click at [859, 526] on icon at bounding box center [855, 527] width 8 height 8
click at [909, 608] on p "+ Legg til Rabattkode" at bounding box center [928, 610] width 111 height 16
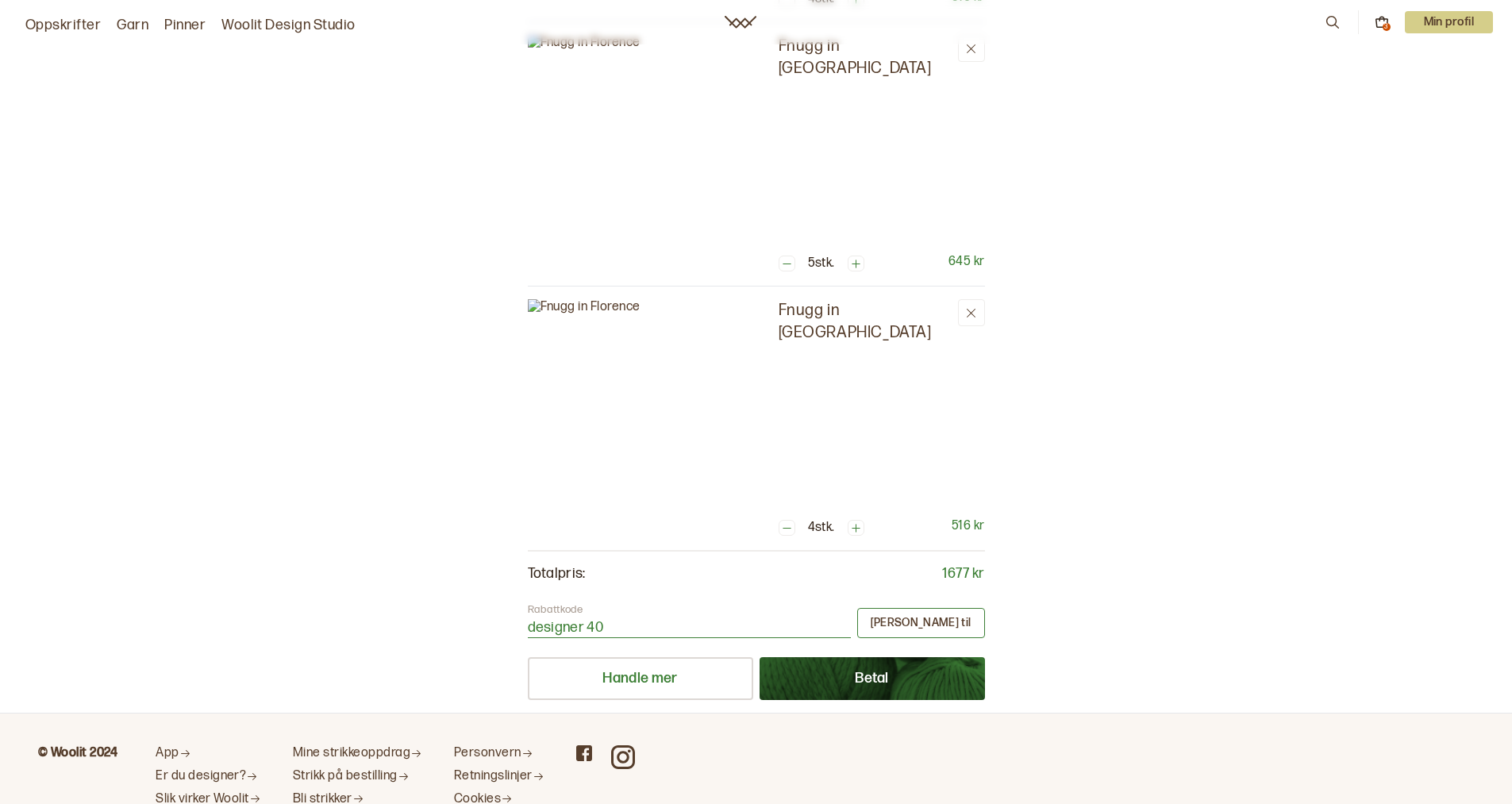
click at [950, 622] on button "Legg til" at bounding box center [920, 623] width 128 height 30
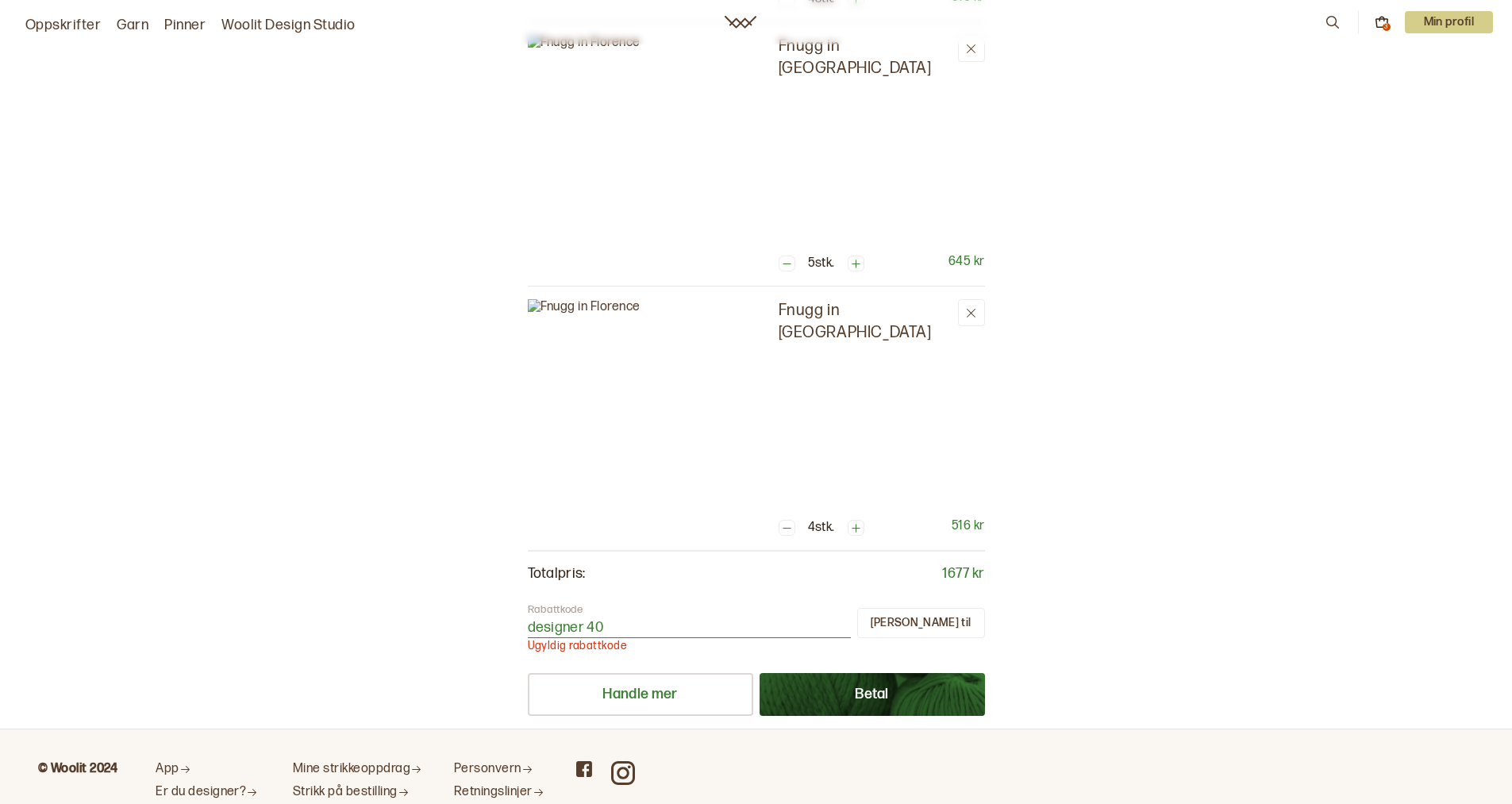
click at [596, 625] on input "designer 40" at bounding box center [689, 628] width 323 height 20
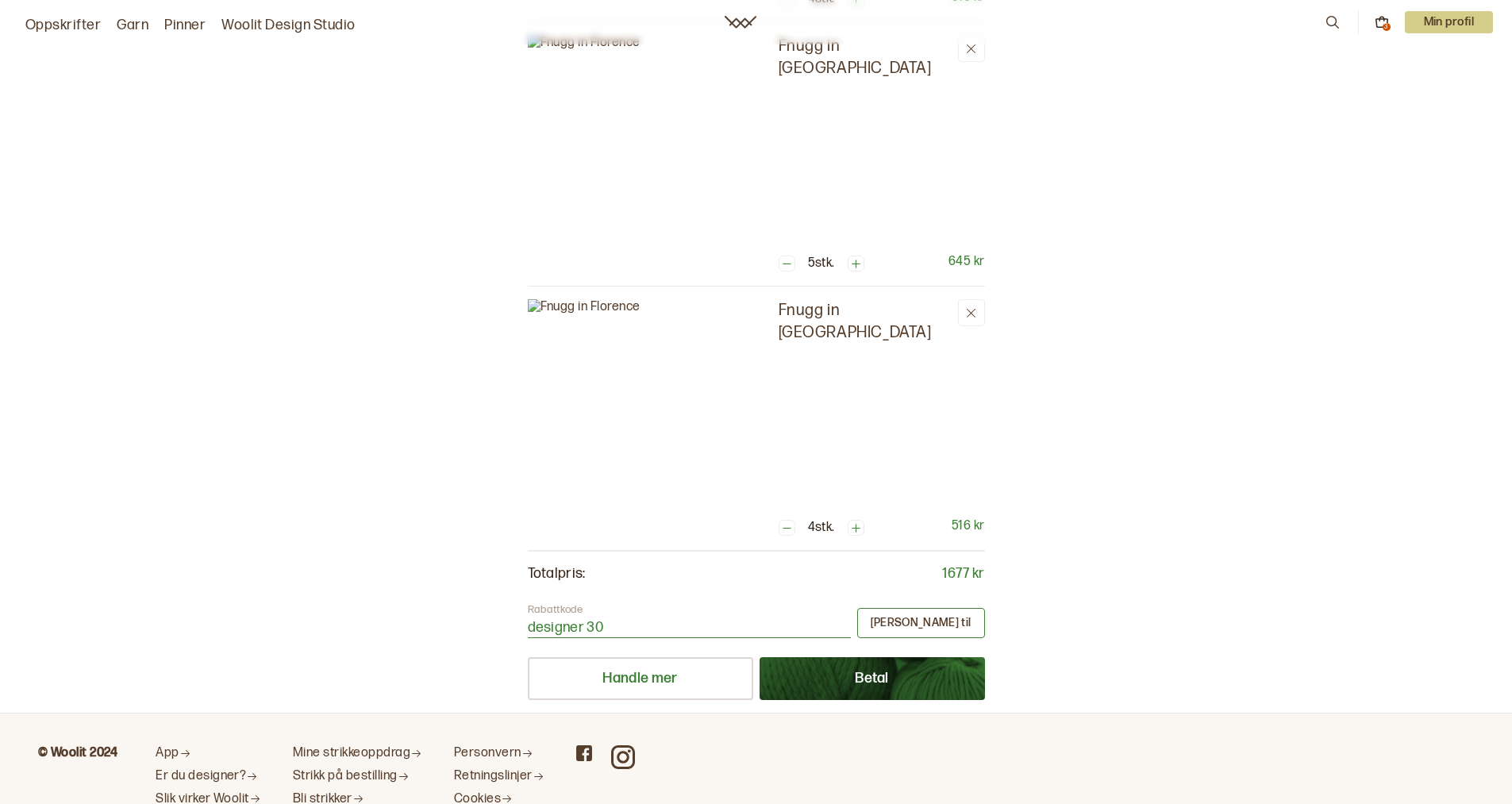
click at [959, 625] on button "Legg til" at bounding box center [920, 623] width 128 height 30
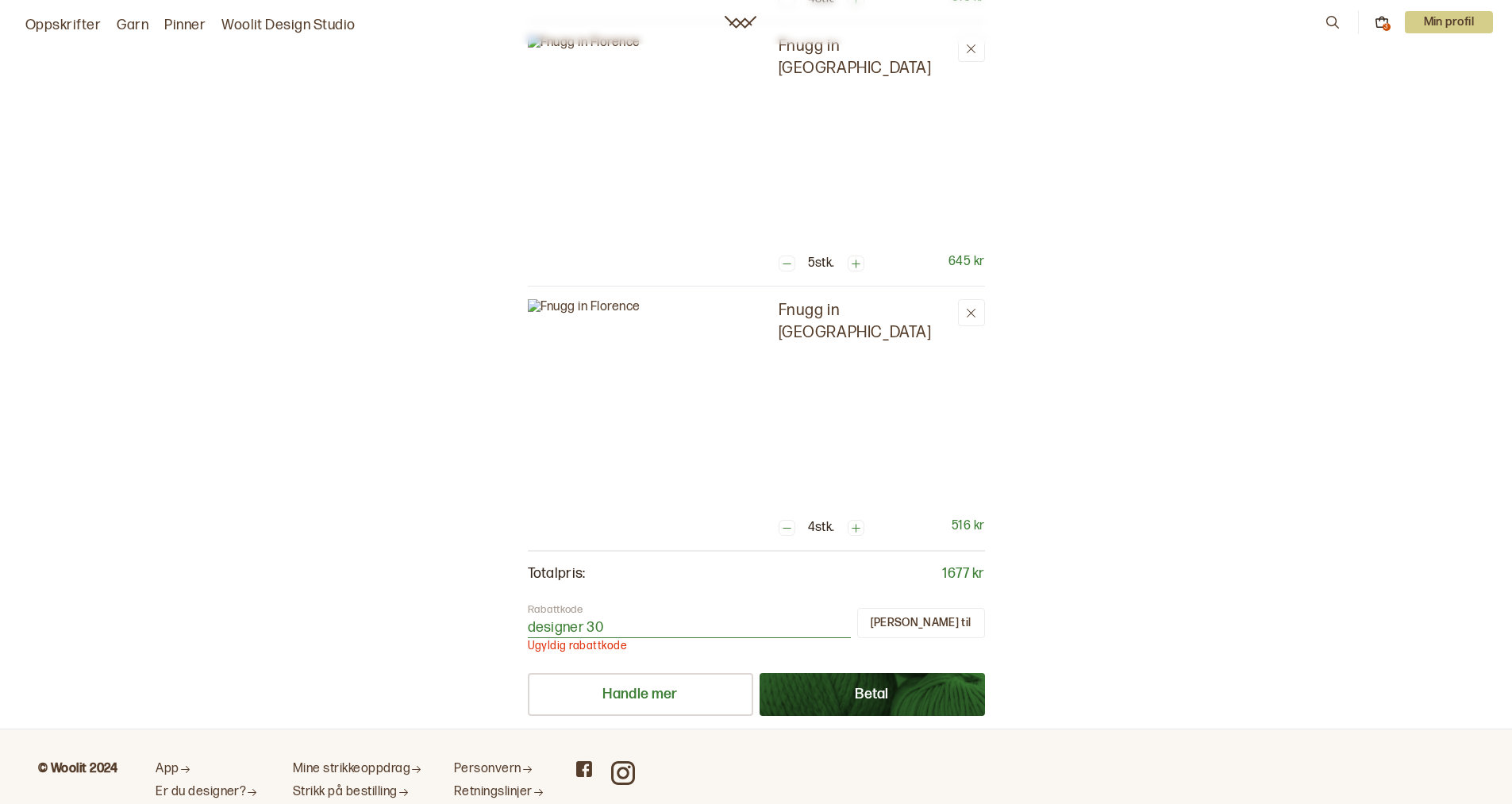
click at [533, 626] on input "designer 30" at bounding box center [689, 628] width 323 height 20
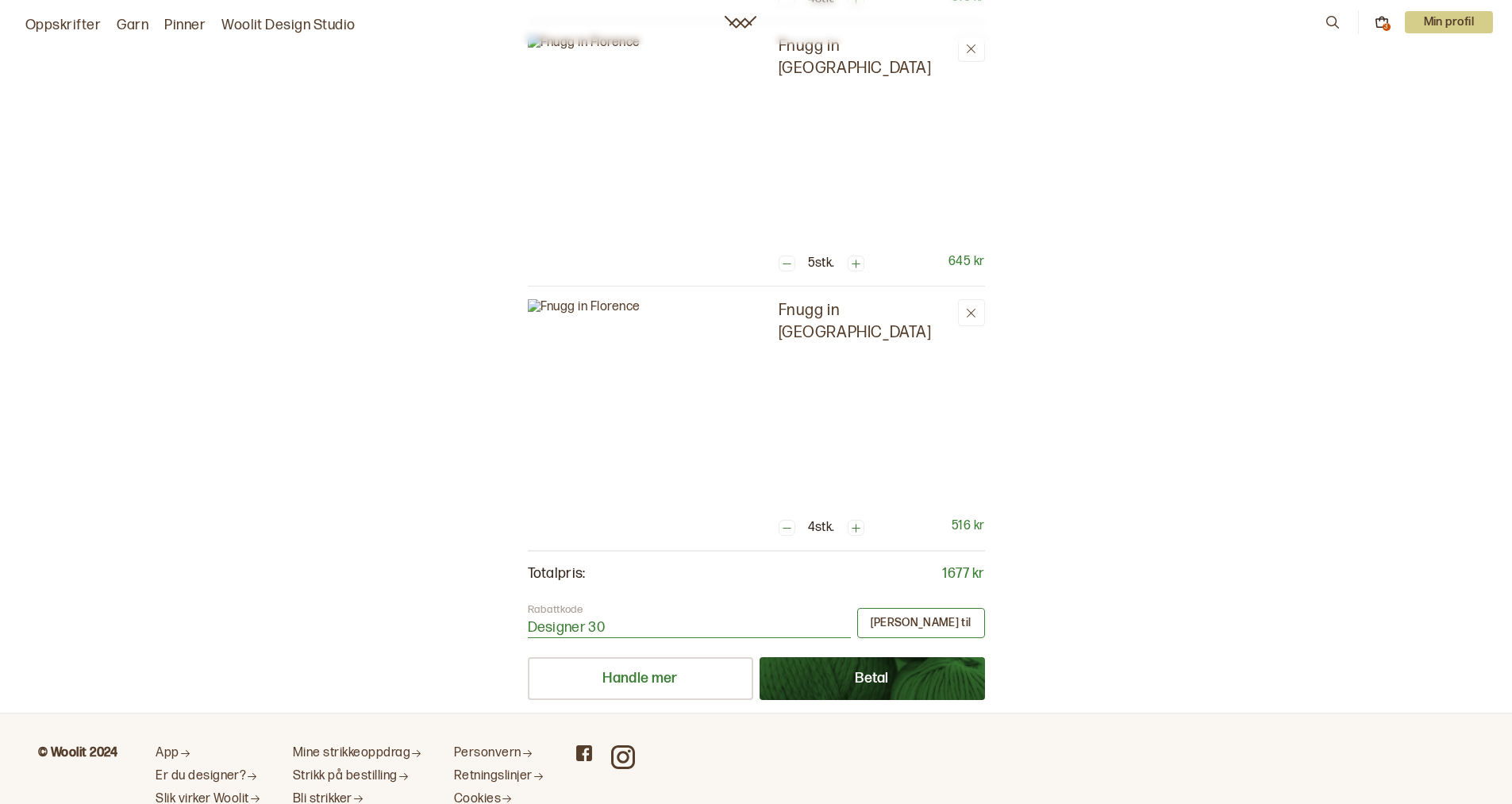
click at [964, 623] on button "Legg til" at bounding box center [920, 623] width 128 height 30
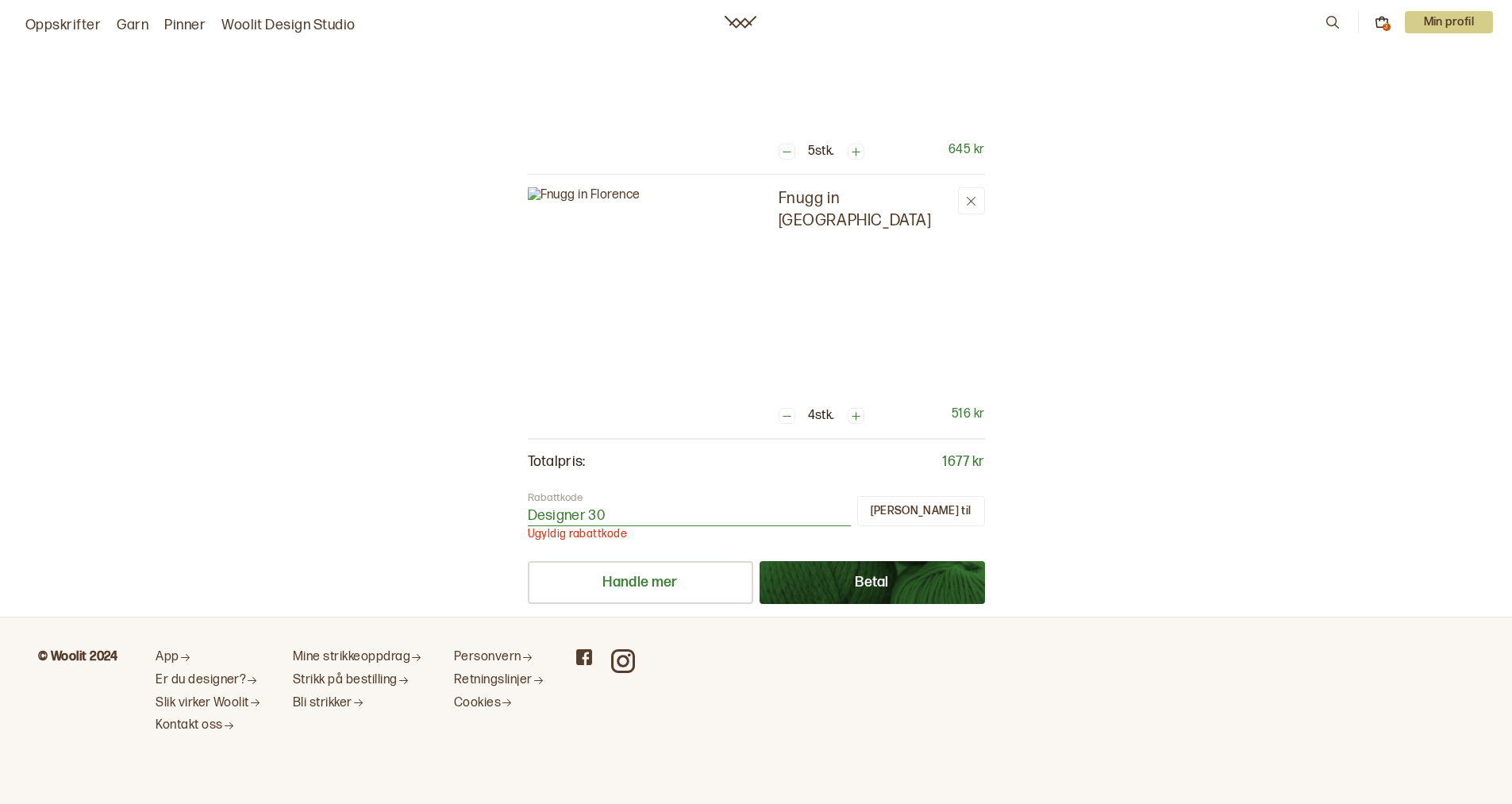
scroll to position [0, 0]
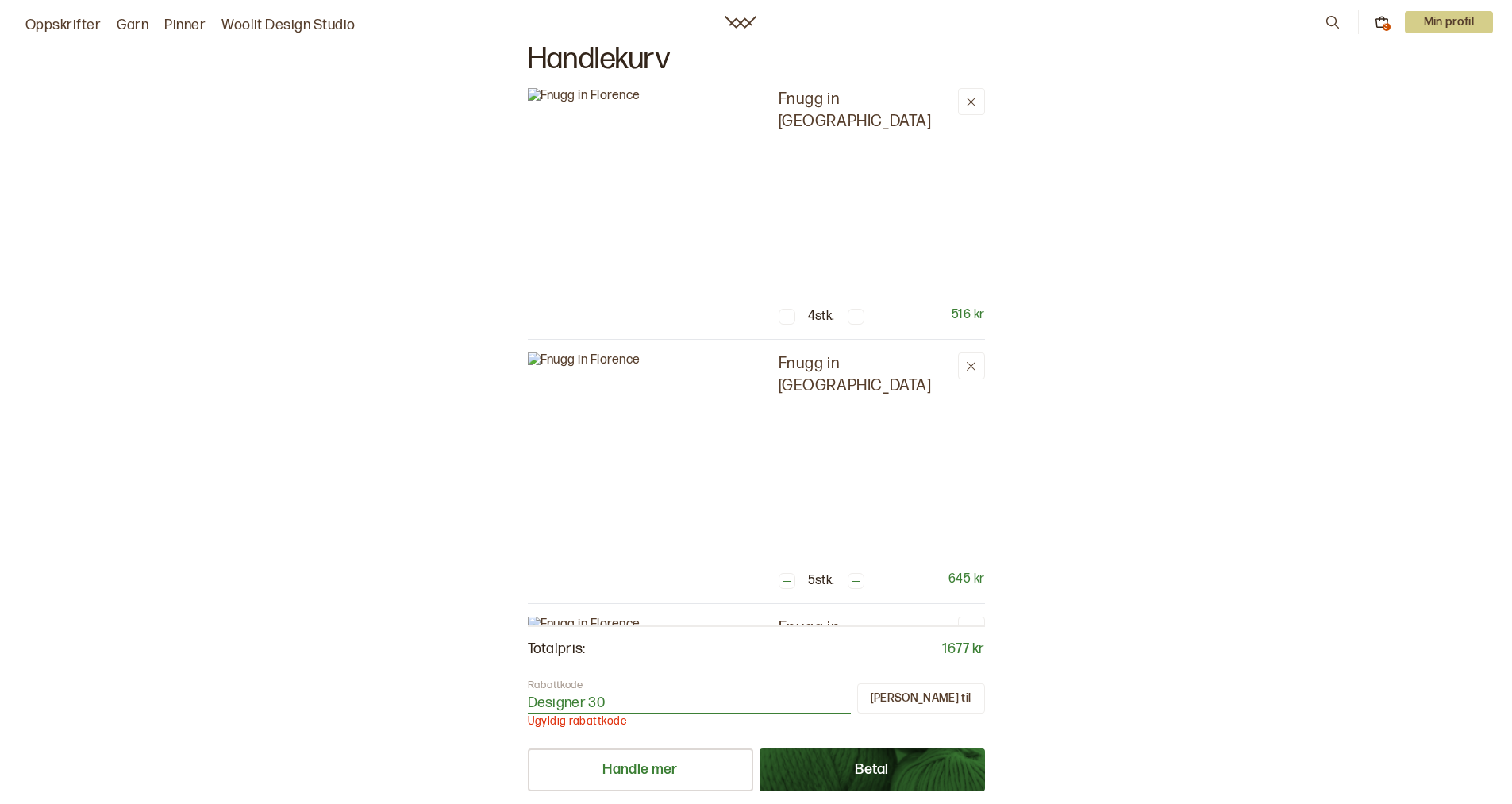
click at [536, 701] on input "Designer 30" at bounding box center [689, 703] width 323 height 20
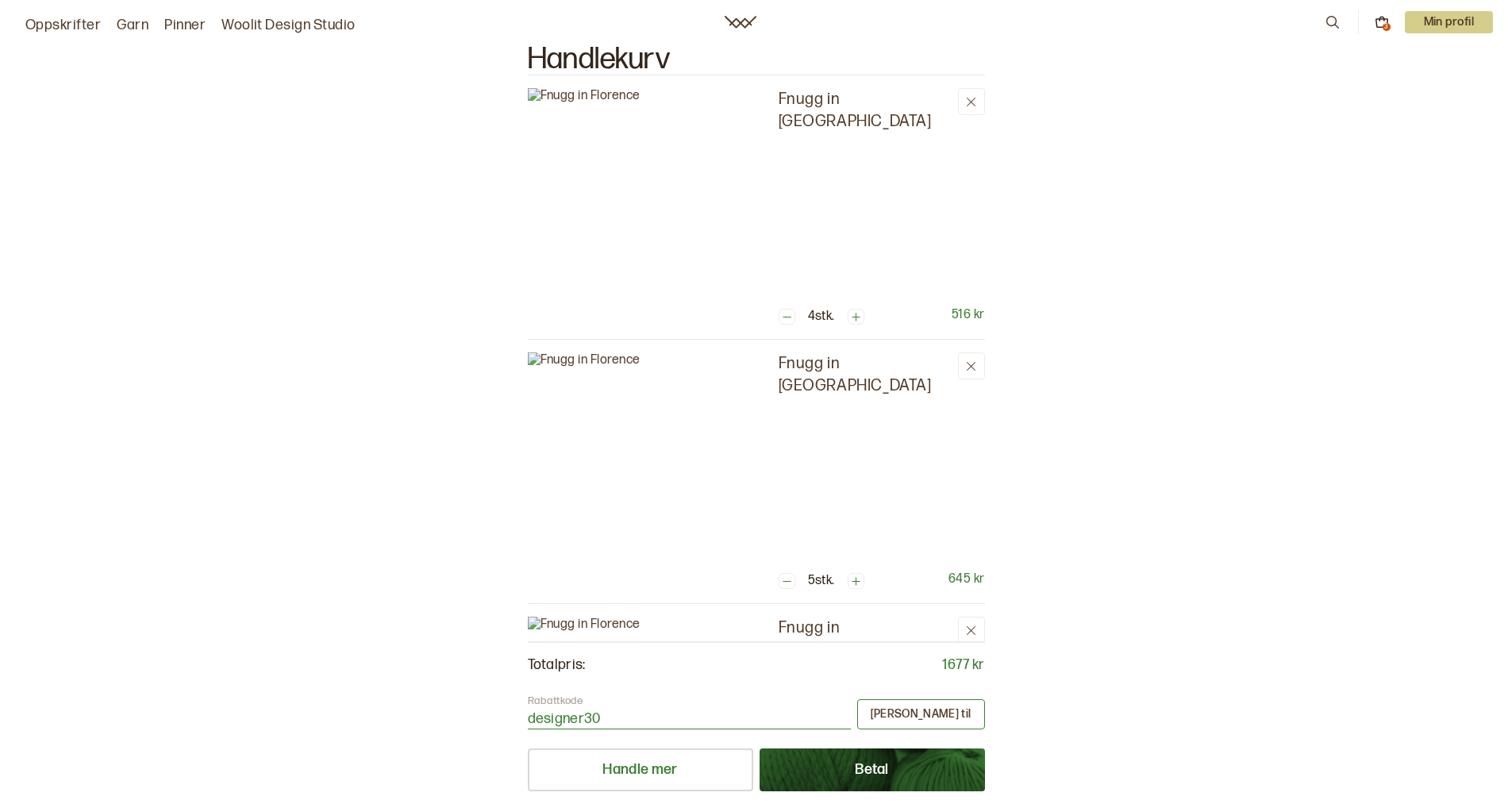
type input "designer30"
click at [942, 709] on button "Legg til" at bounding box center [920, 715] width 128 height 30
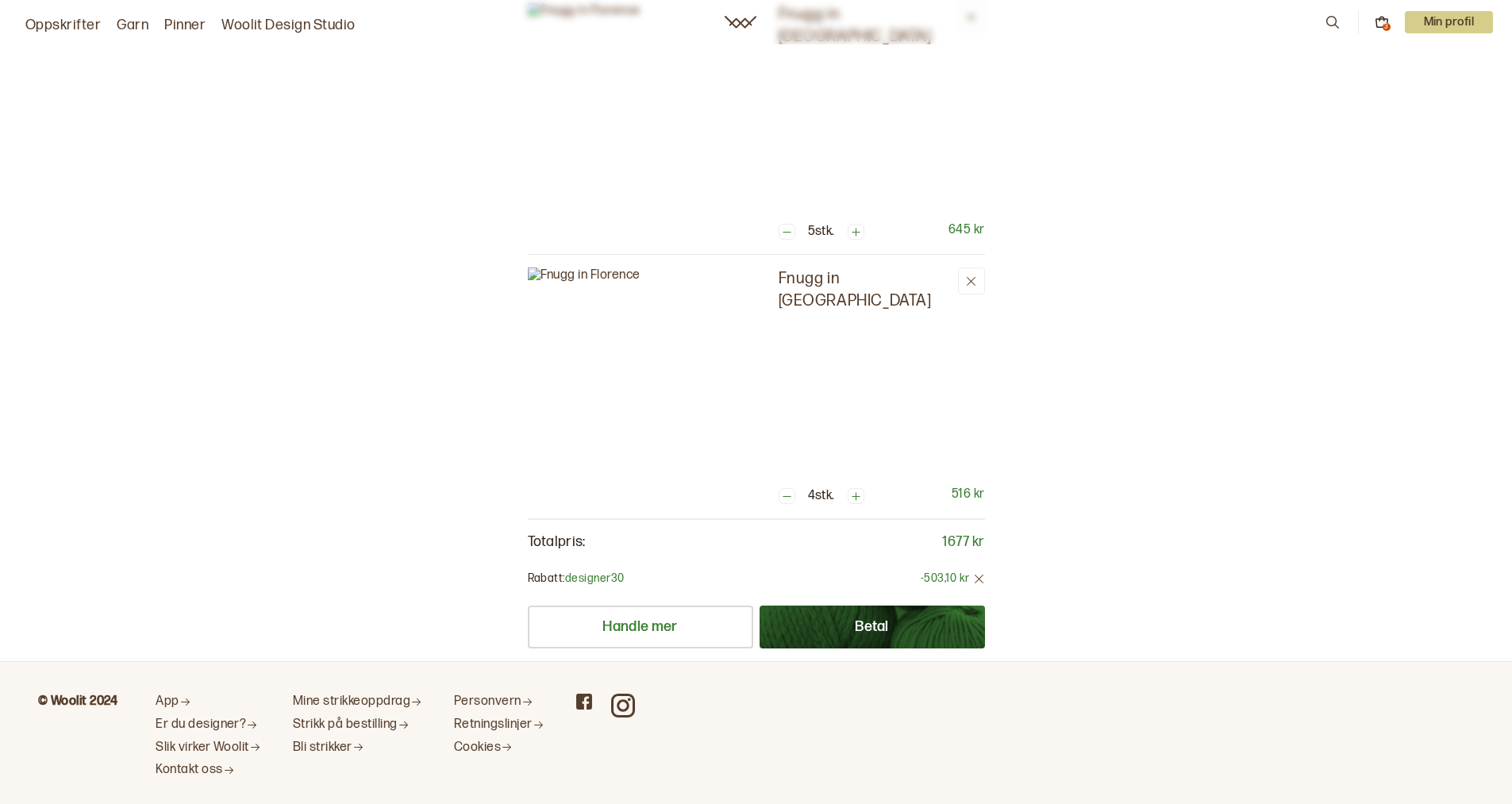
scroll to position [394, 0]
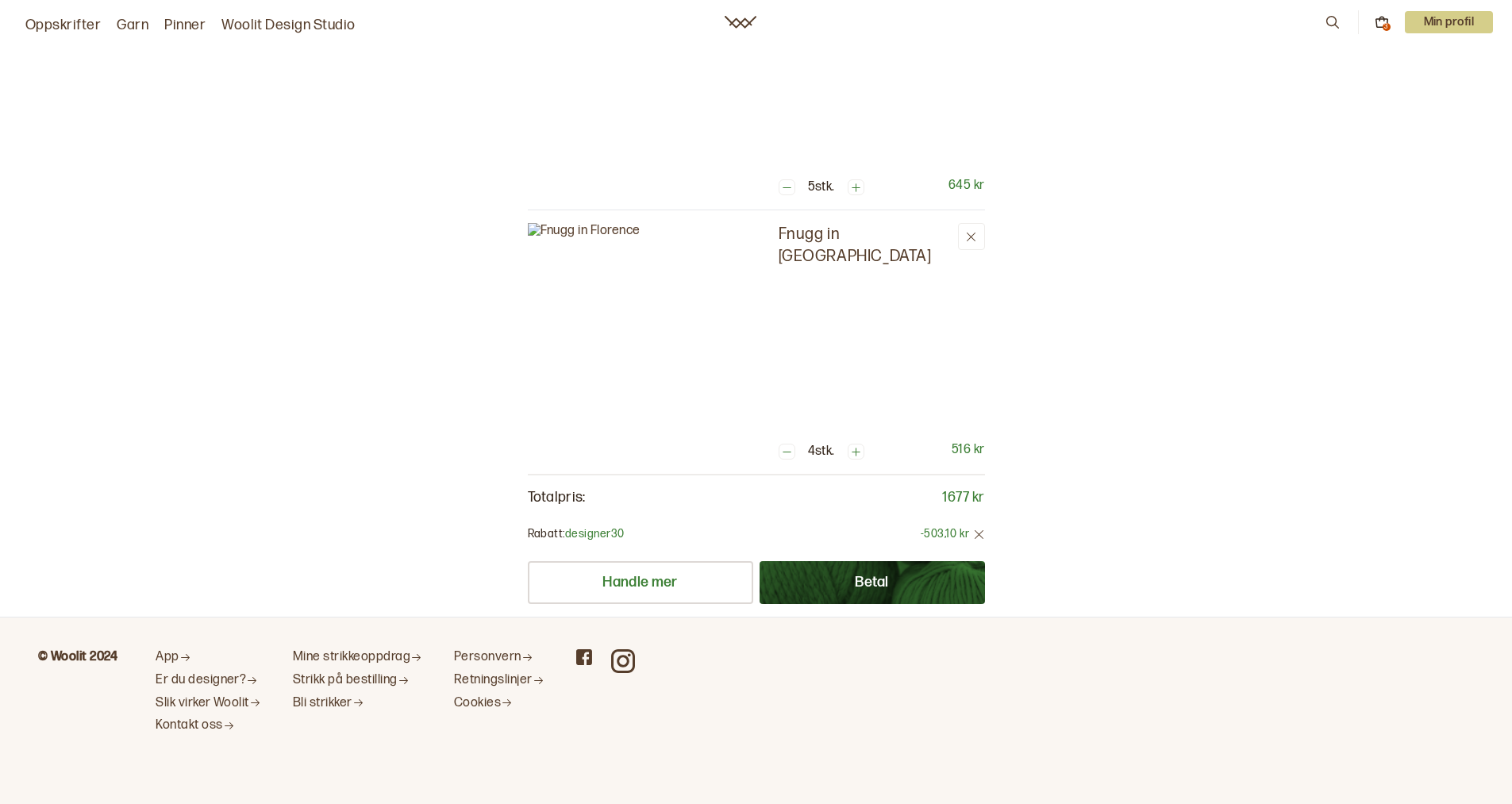
click at [904, 578] on button "Betal" at bounding box center [872, 582] width 225 height 43
